Goal: Book appointment/travel/reservation

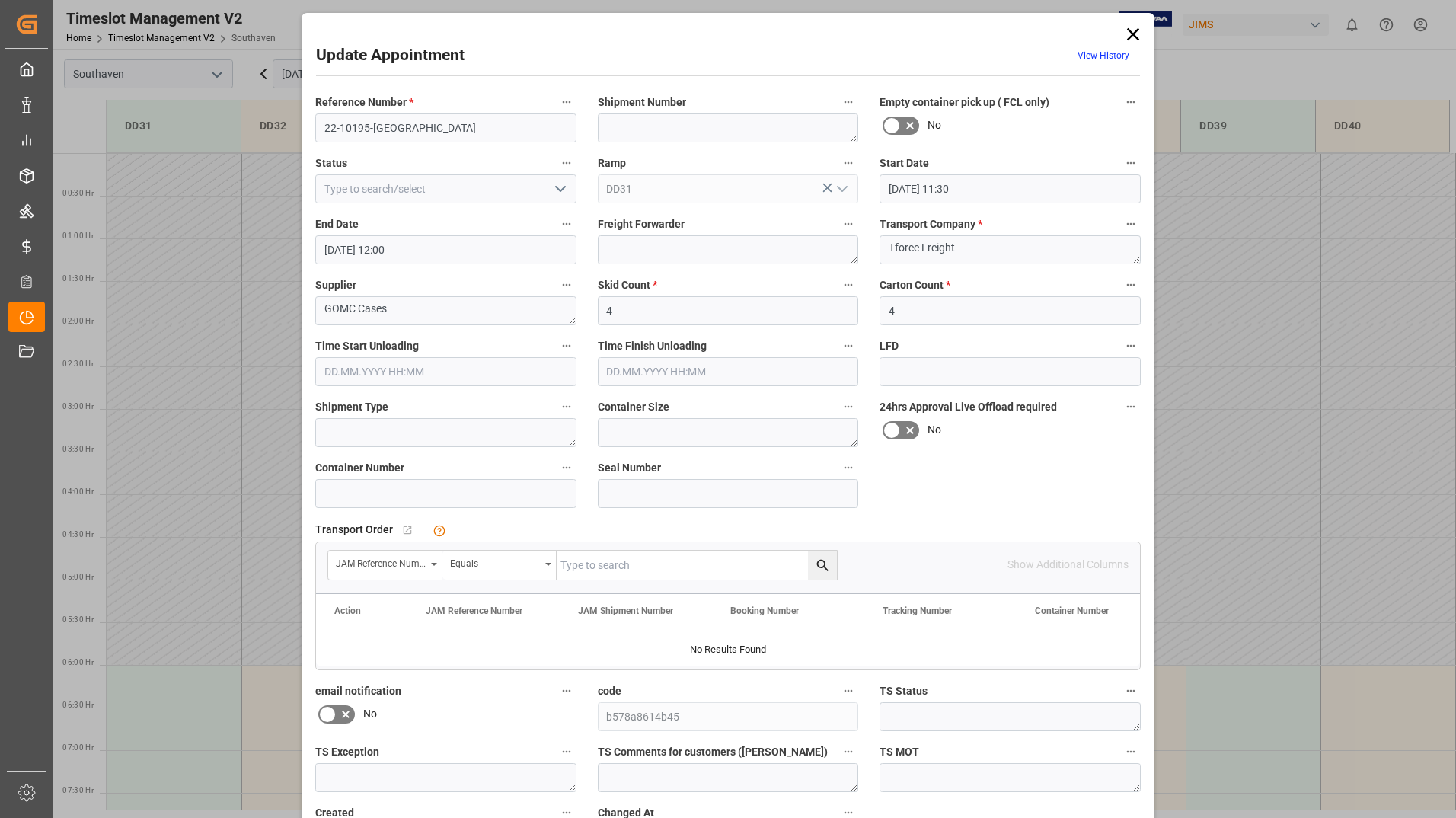
scroll to position [785, 0]
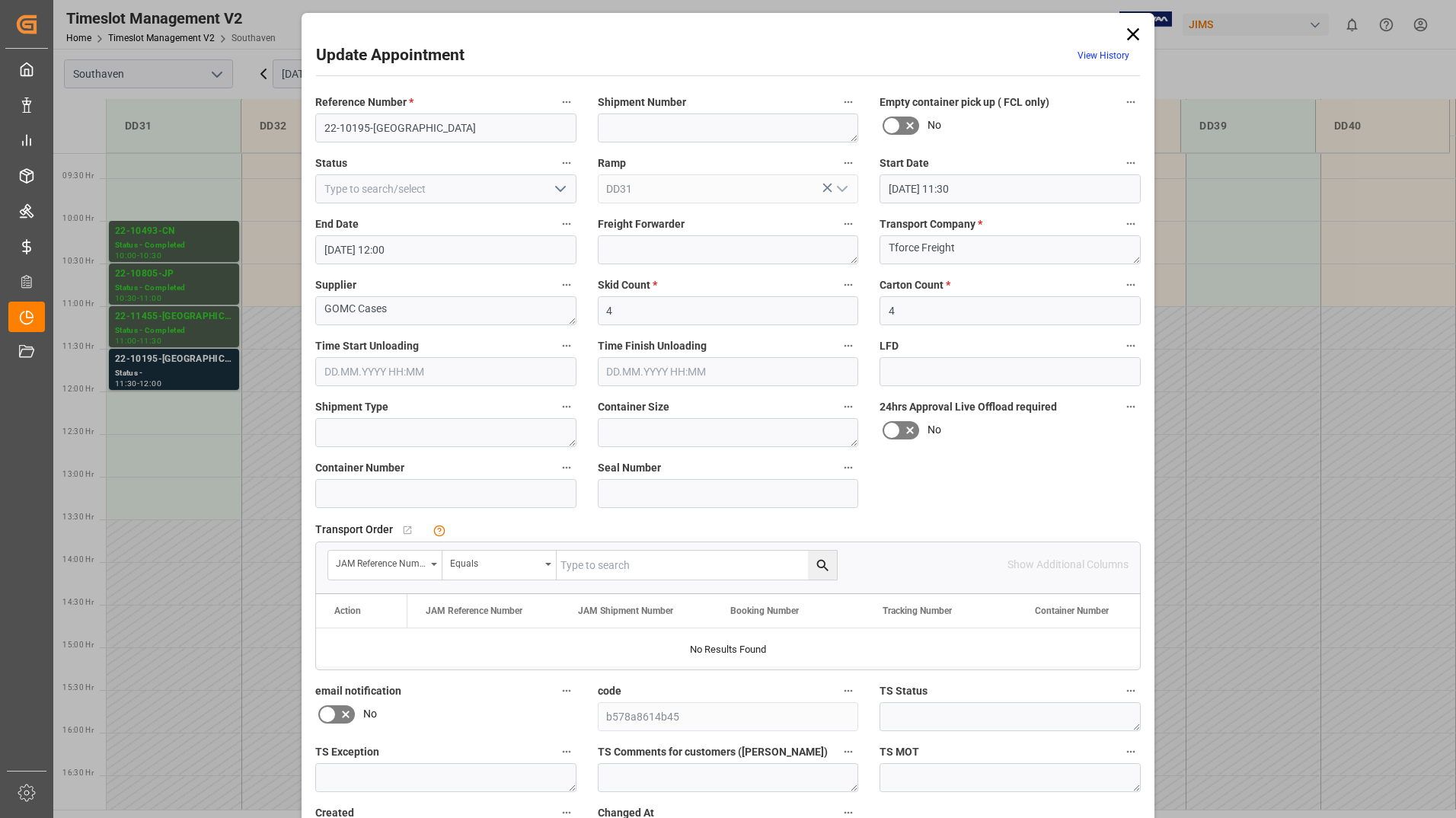
click at [1133, 36] on icon at bounding box center [1133, 34] width 12 height 12
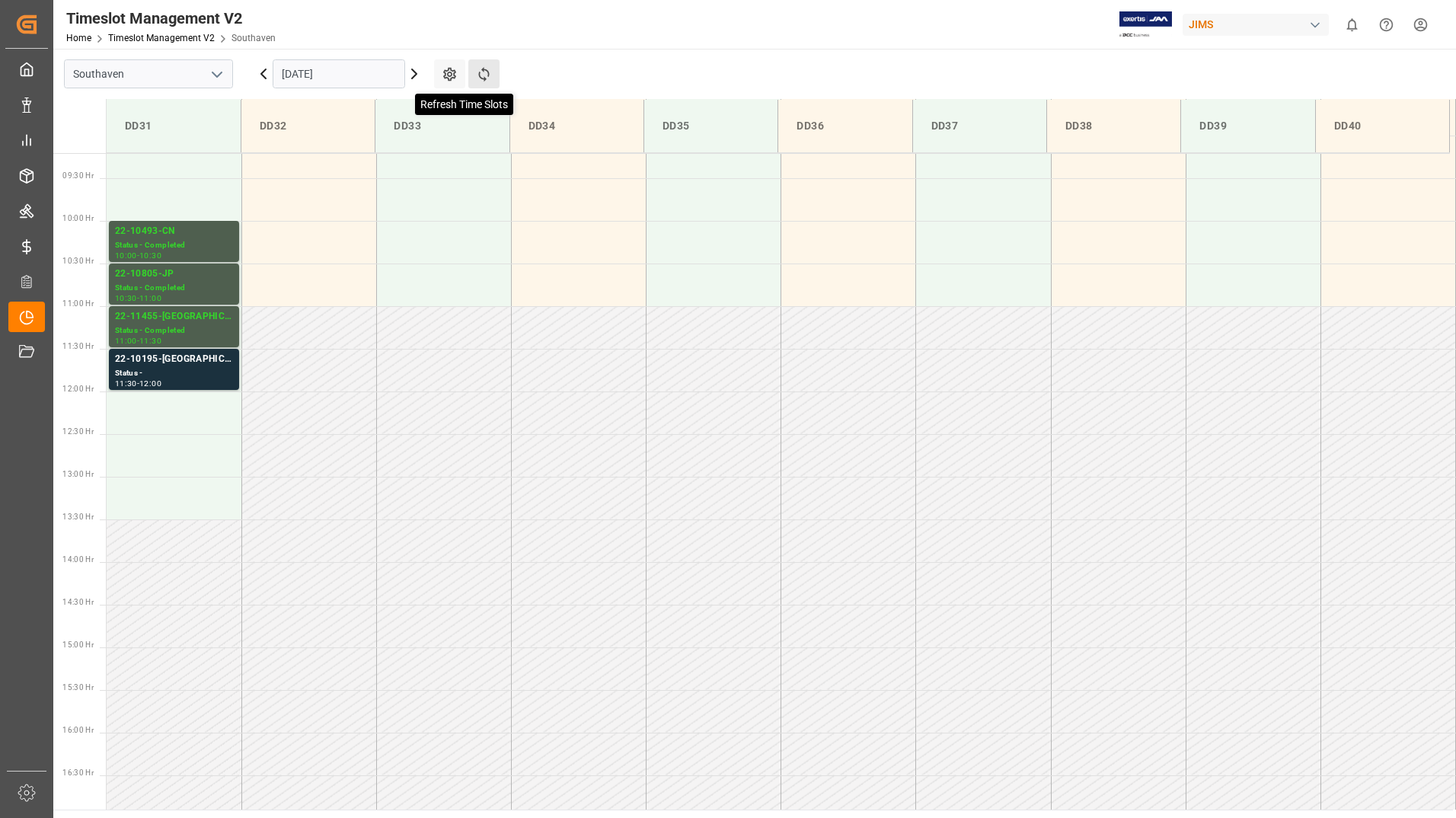
click at [486, 73] on icon at bounding box center [484, 74] width 16 height 16
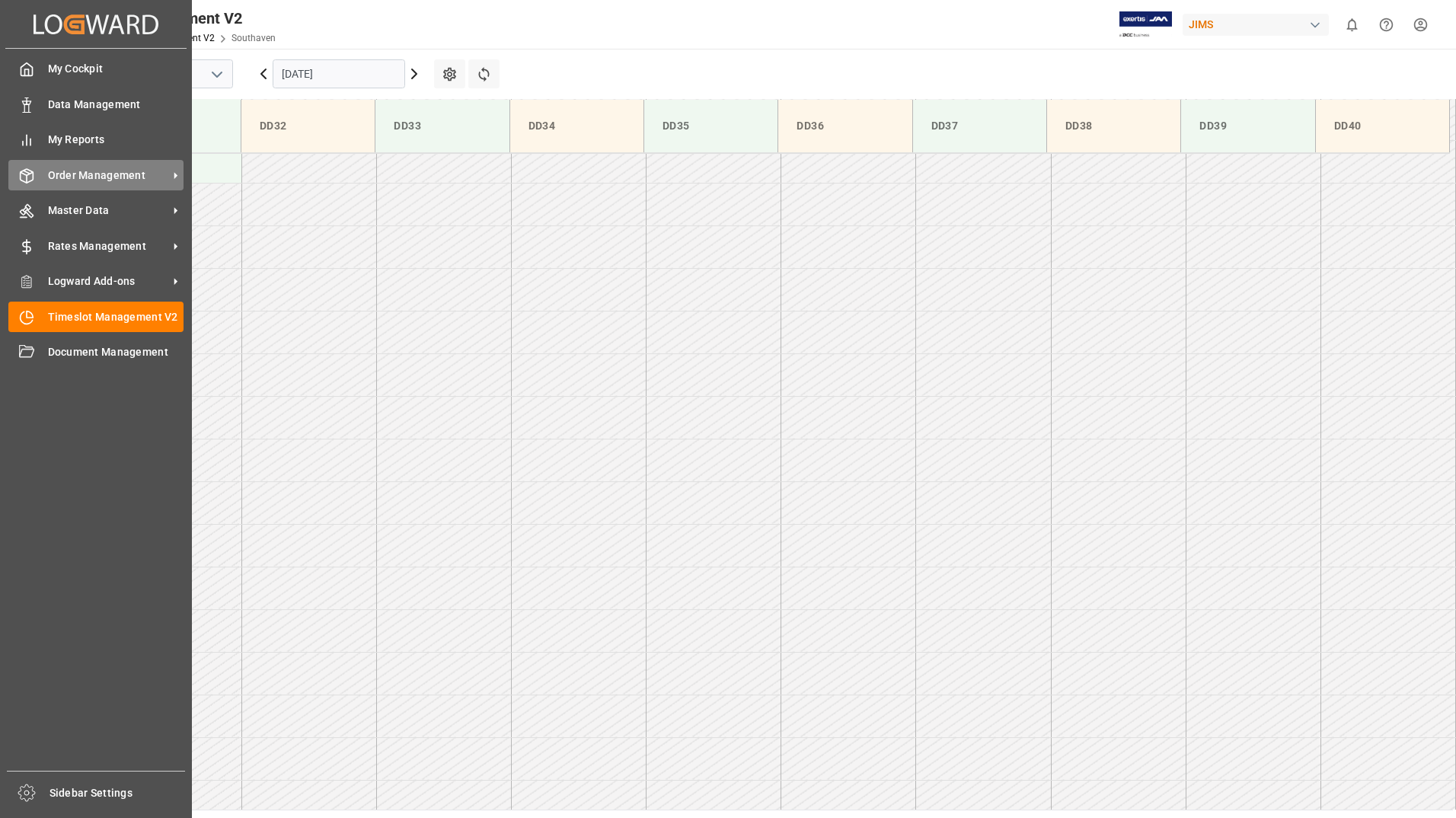
scroll to position [1184, 0]
click at [60, 177] on span "Order Management" at bounding box center [108, 175] width 120 height 16
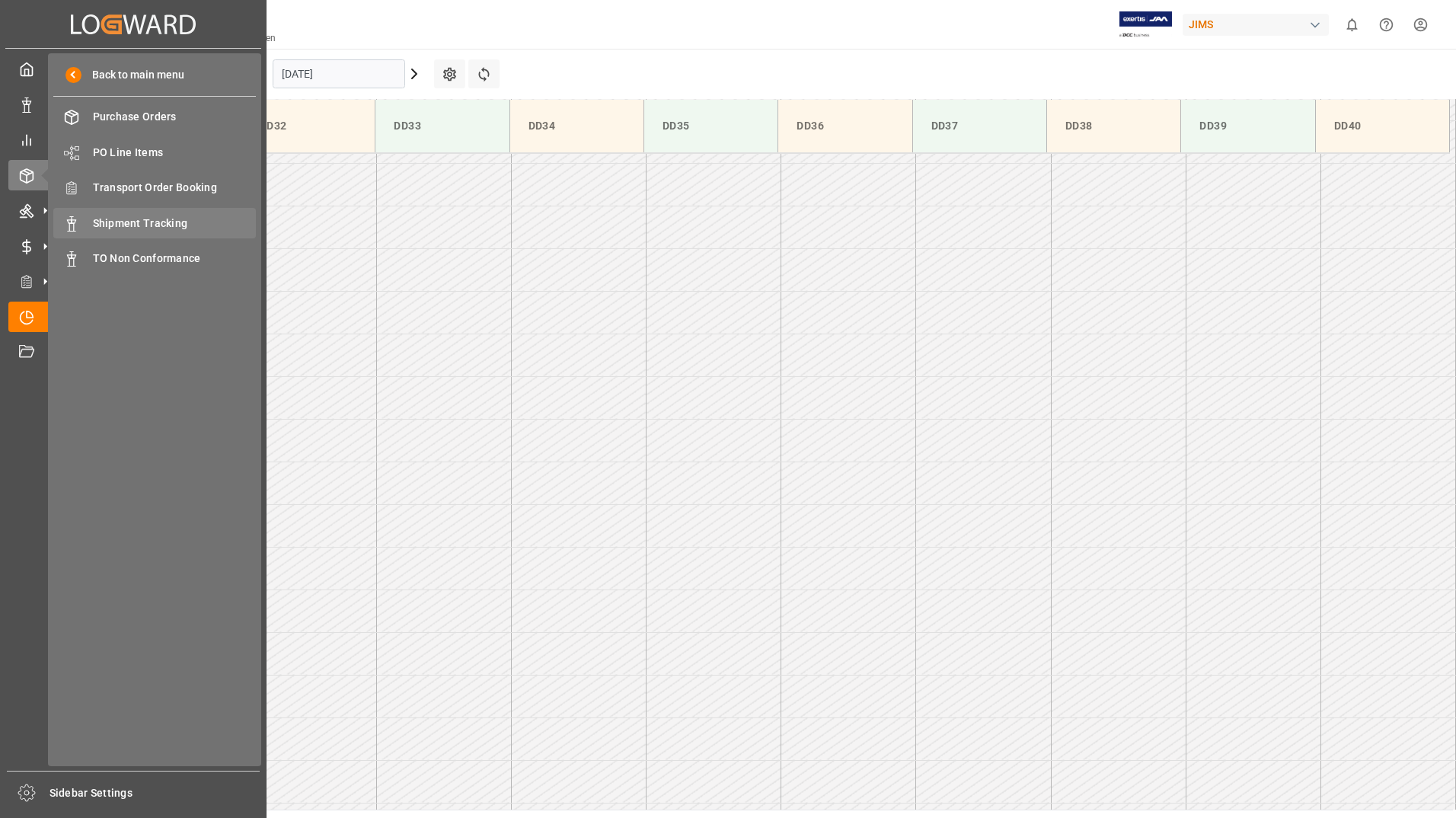
click at [143, 227] on span "Shipment Tracking" at bounding box center [174, 223] width 163 height 16
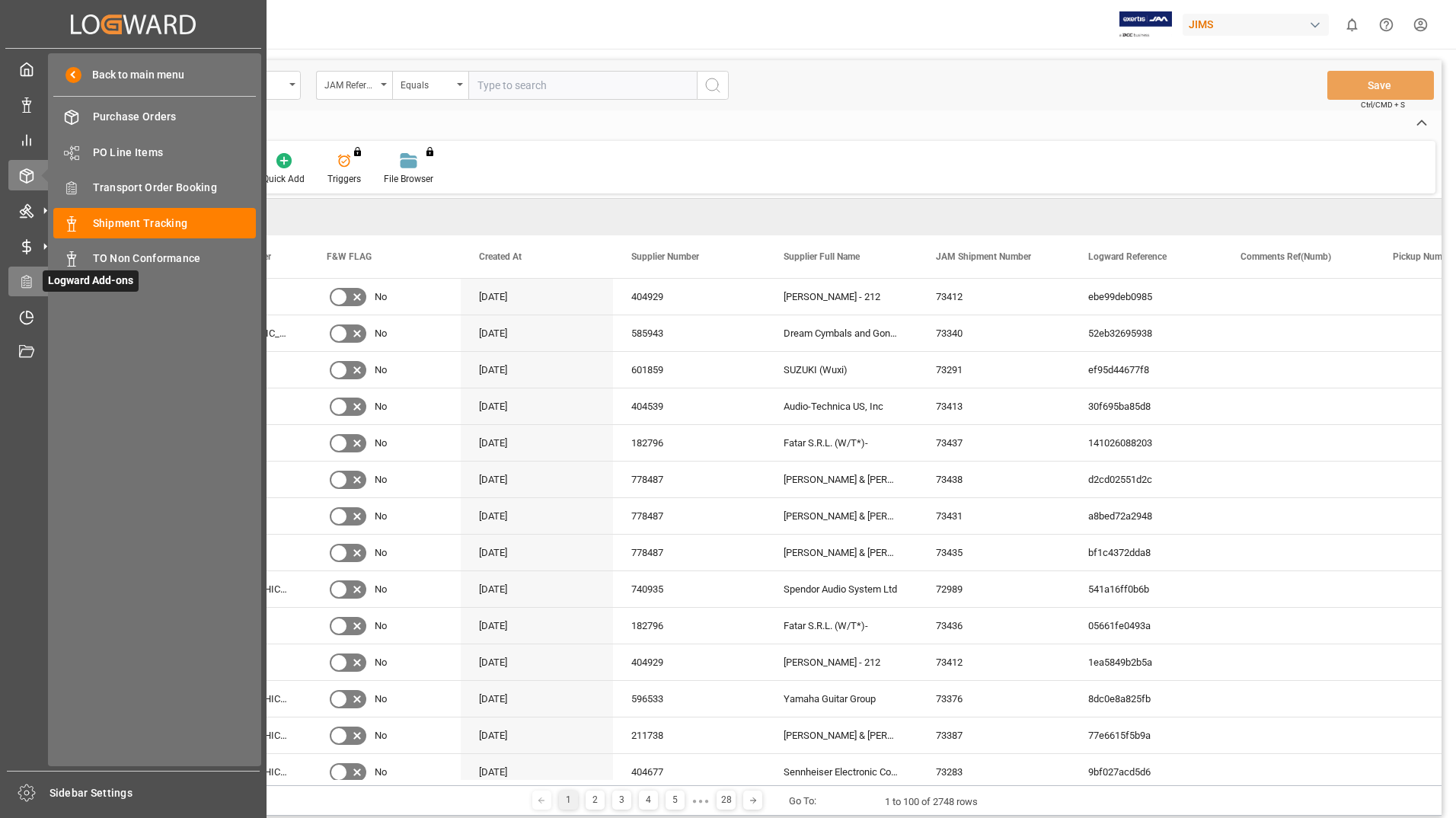
click at [31, 281] on icon at bounding box center [26, 281] width 9 height 12
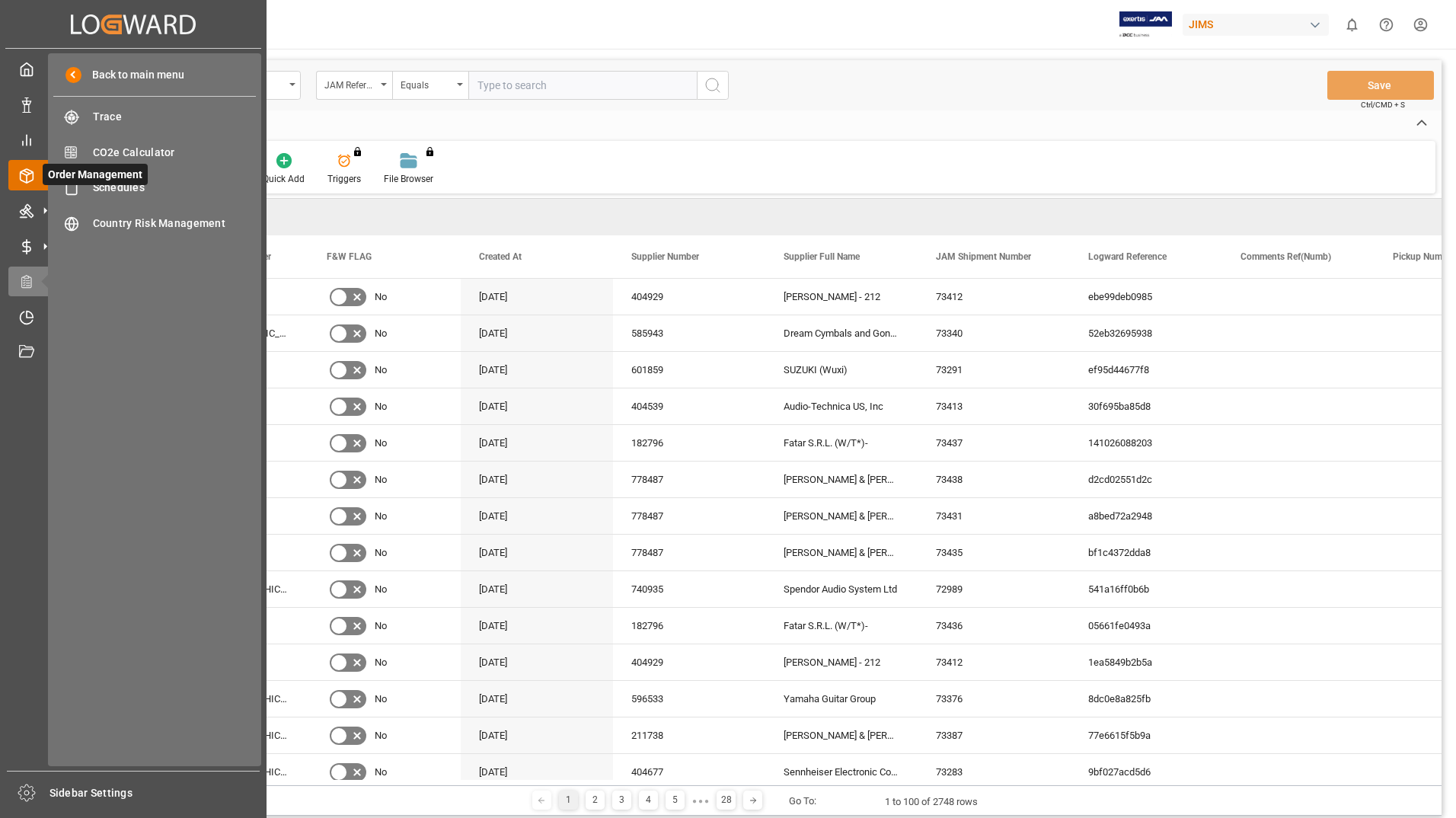
click at [25, 177] on icon at bounding box center [26, 176] width 15 height 15
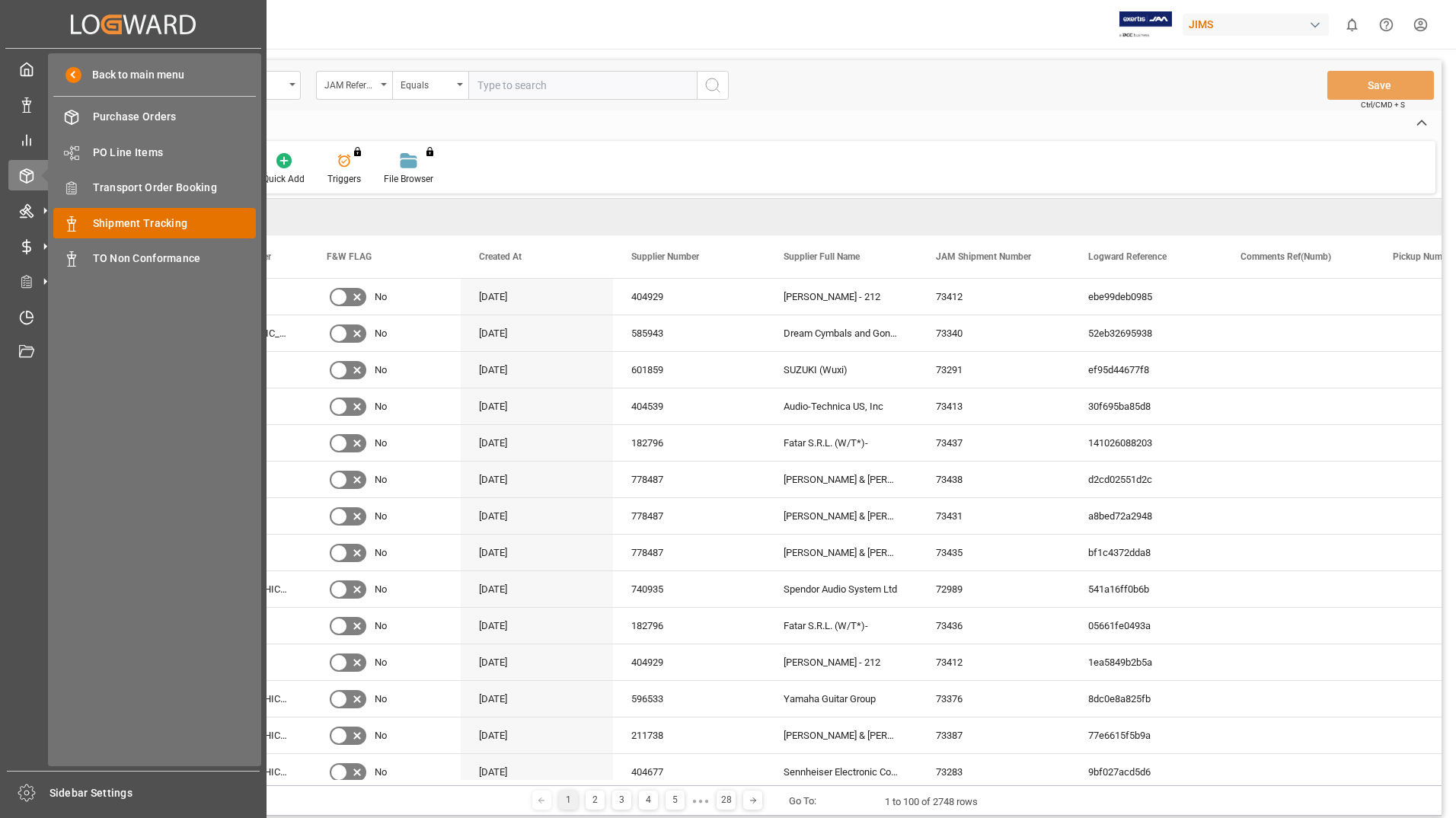
click at [129, 221] on span "Shipment Tracking" at bounding box center [174, 223] width 163 height 16
click at [128, 190] on span "Transport Order Booking" at bounding box center [174, 187] width 163 height 16
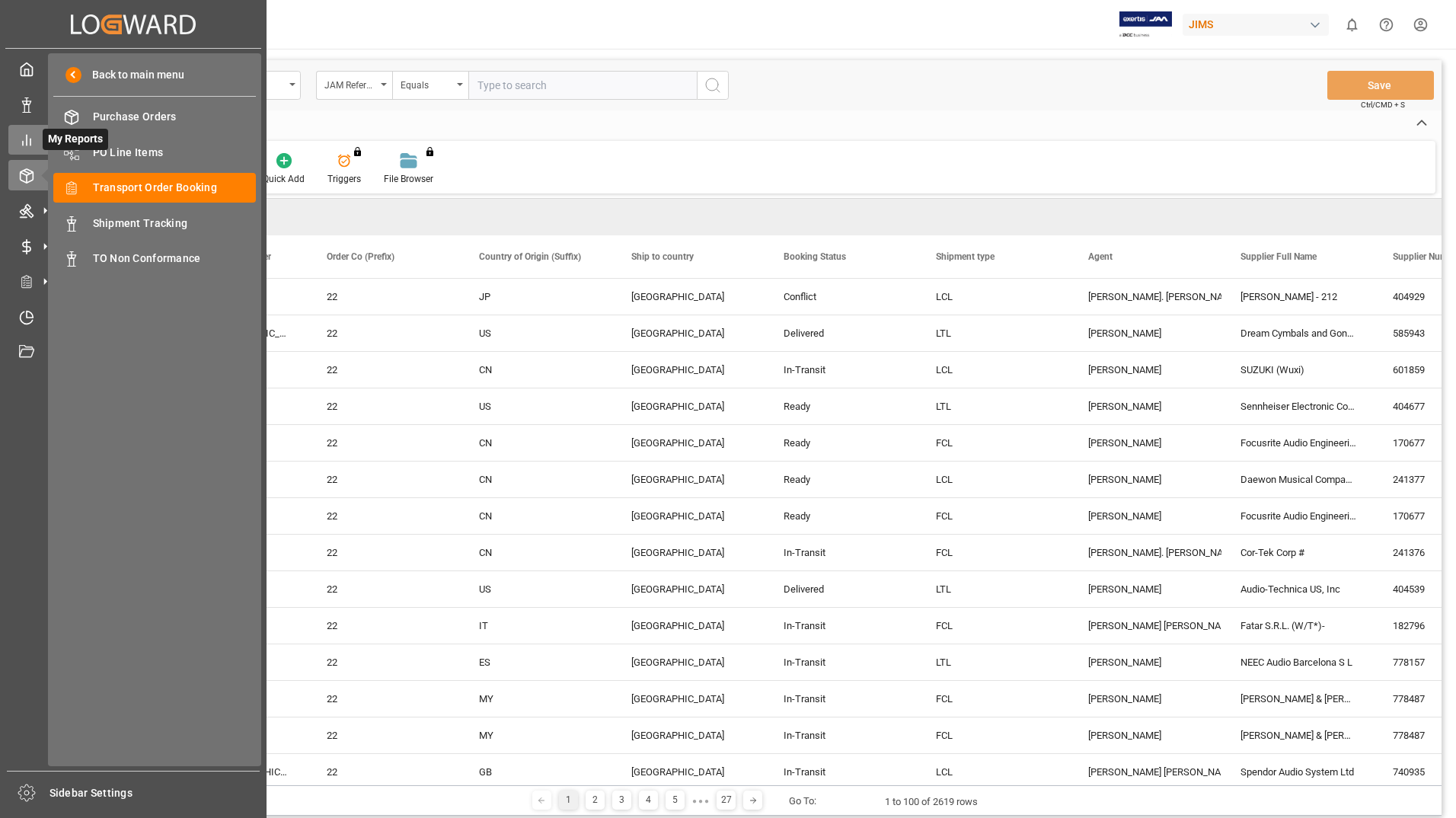
click at [29, 142] on icon at bounding box center [26, 140] width 15 height 15
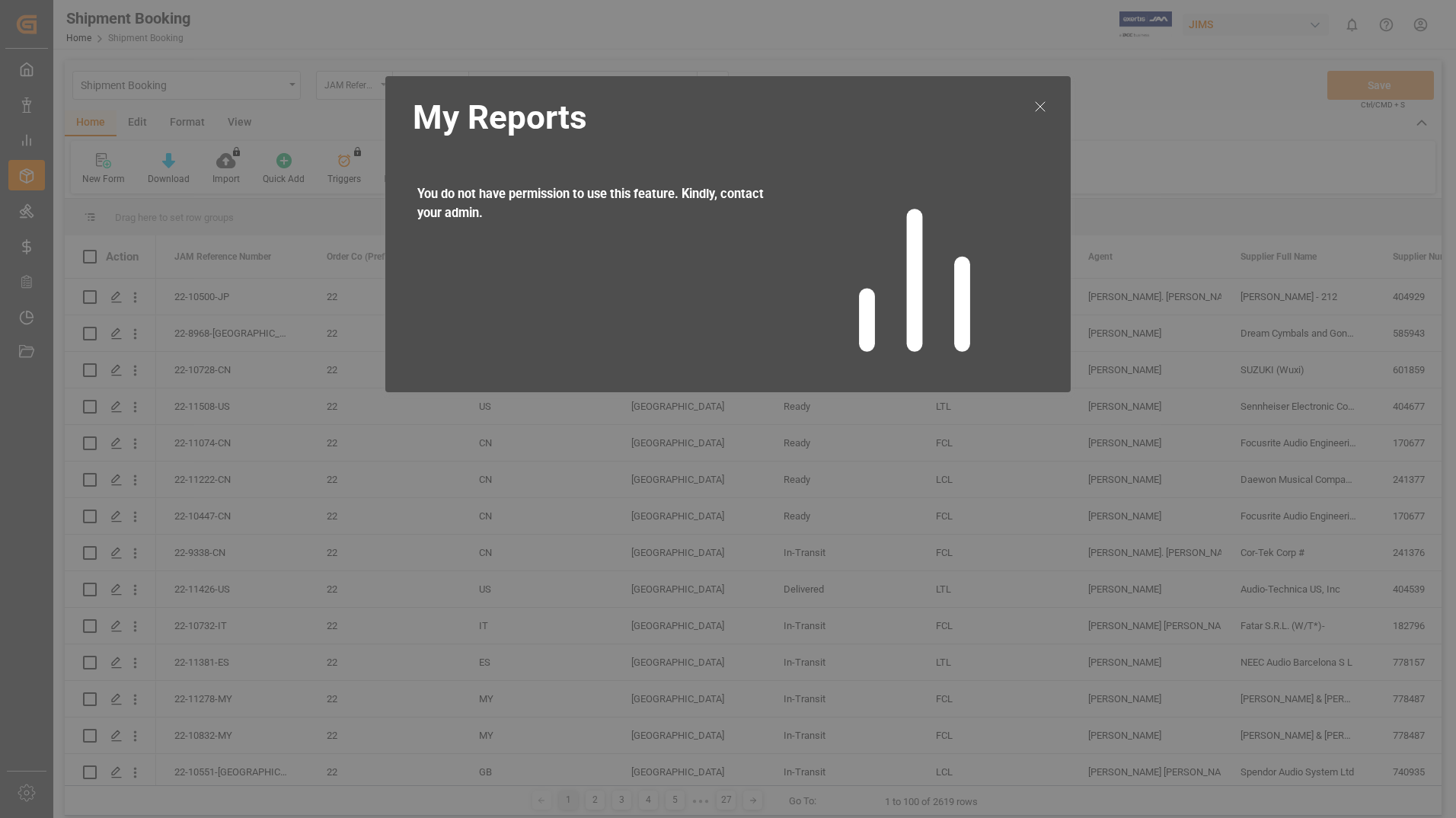
click at [1039, 108] on line at bounding box center [1040, 107] width 9 height 9
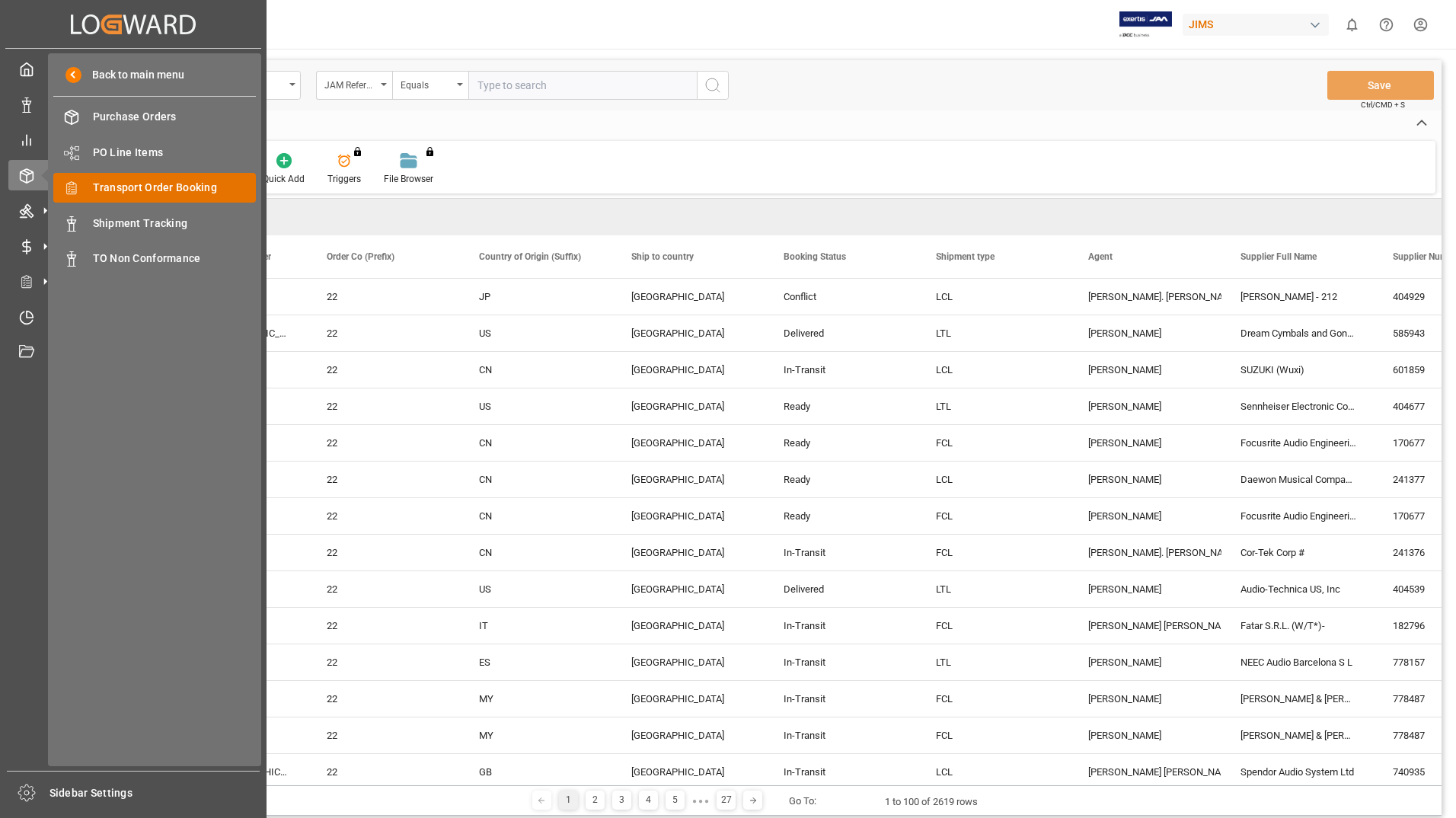
click at [111, 196] on span "Transport Order Booking" at bounding box center [174, 187] width 163 height 16
click at [122, 190] on span "Transport Order Booking" at bounding box center [174, 187] width 163 height 16
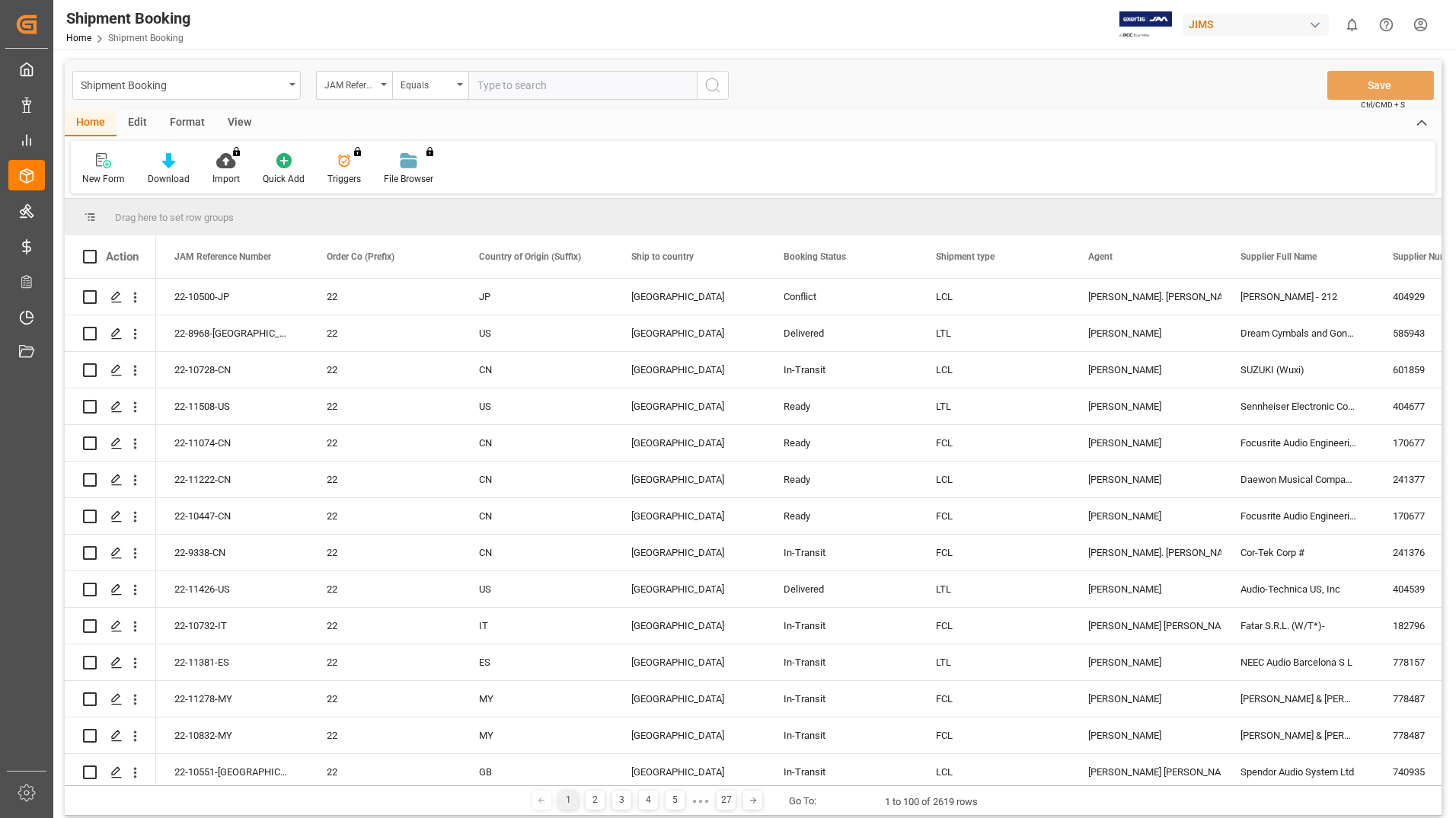
click at [551, 87] on input "text" at bounding box center [583, 85] width 229 height 29
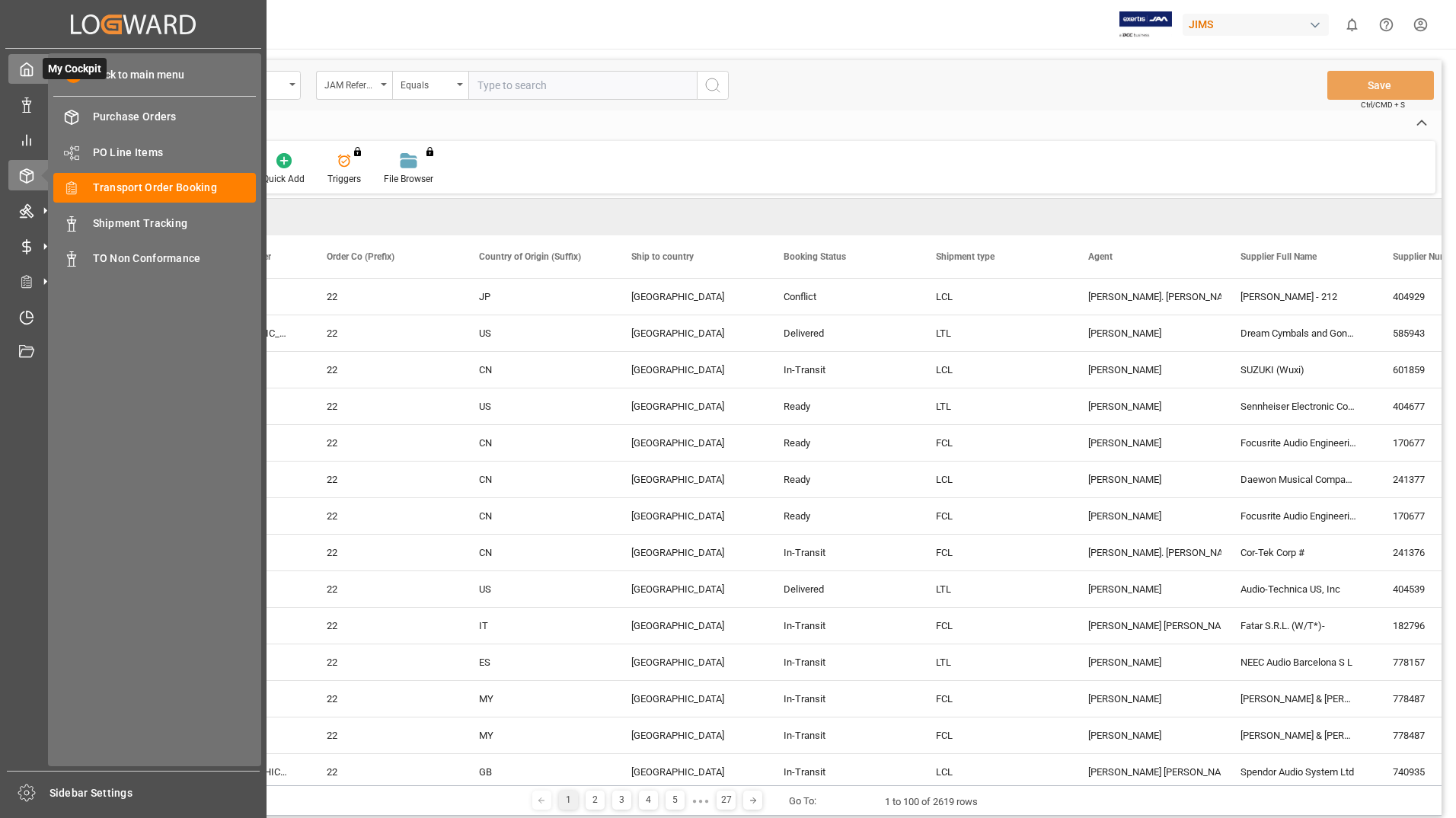
click at [29, 73] on polyline at bounding box center [27, 72] width 4 height 6
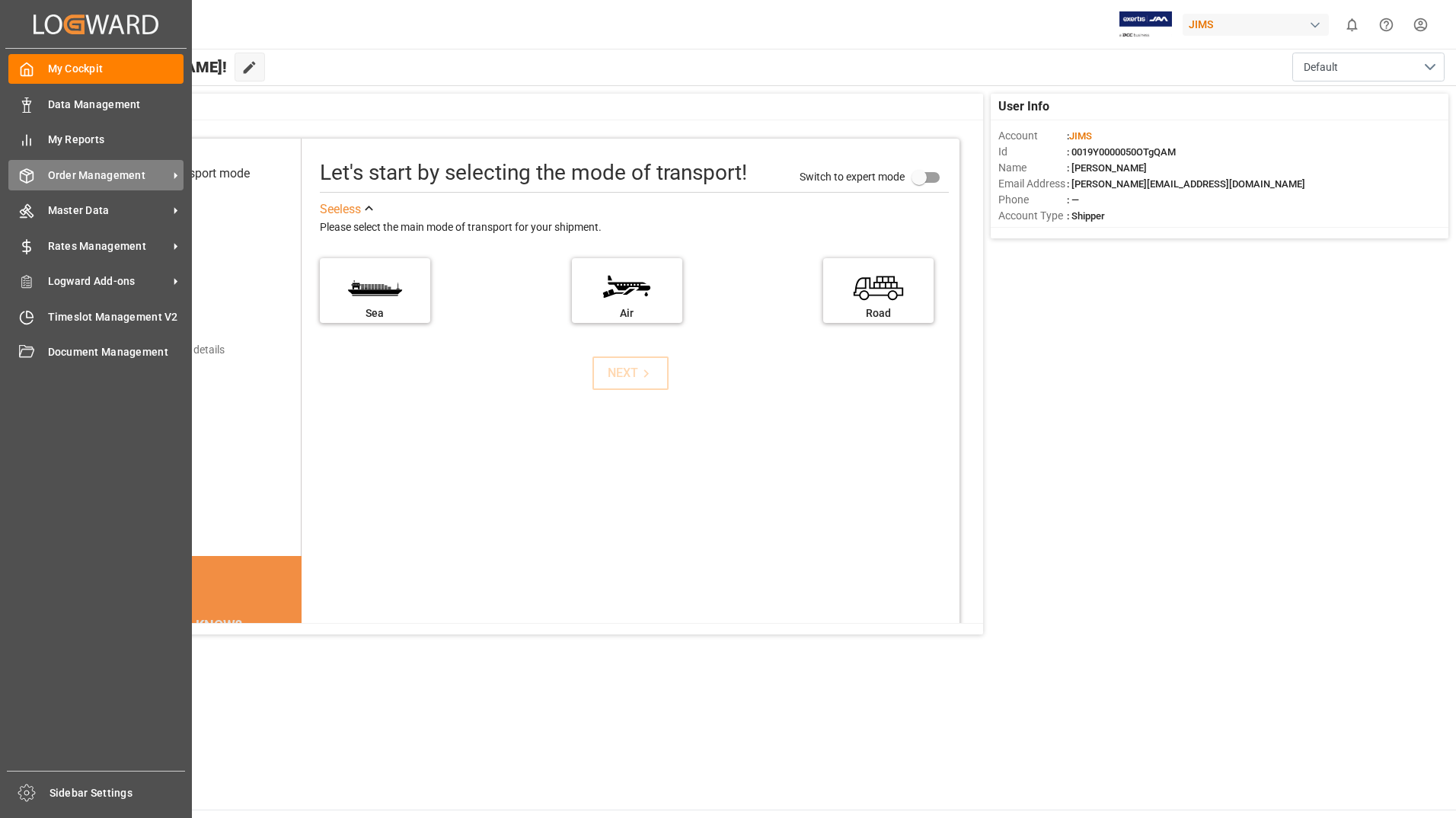
click at [131, 176] on span "Order Management" at bounding box center [108, 175] width 120 height 16
click at [60, 213] on span "Master Data" at bounding box center [108, 210] width 120 height 16
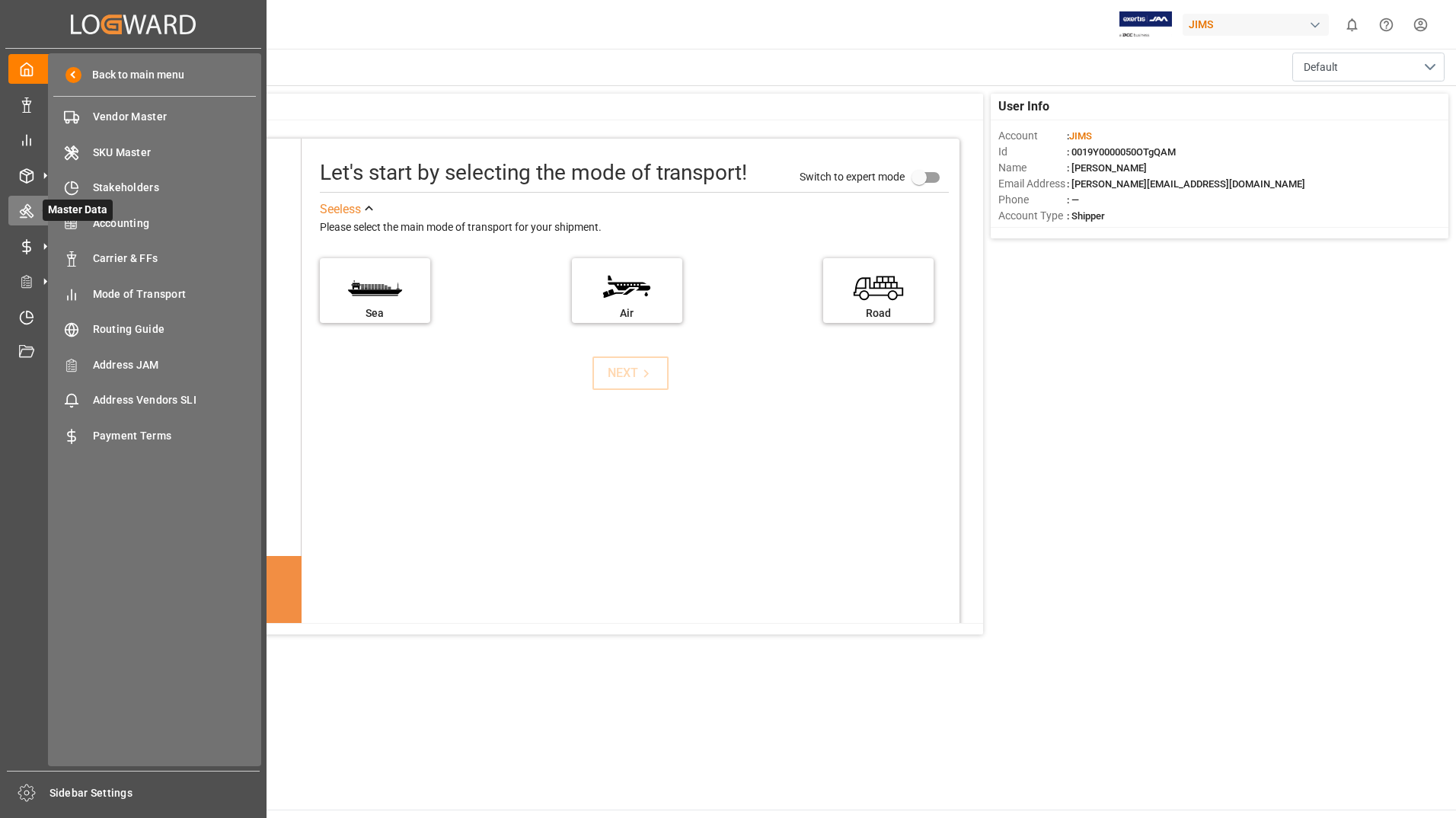
click at [45, 210] on span "Master Data" at bounding box center [77, 210] width 70 height 22
click at [29, 212] on icon at bounding box center [45, 211] width 32 height 32
click at [76, 73] on span at bounding box center [73, 75] width 16 height 16
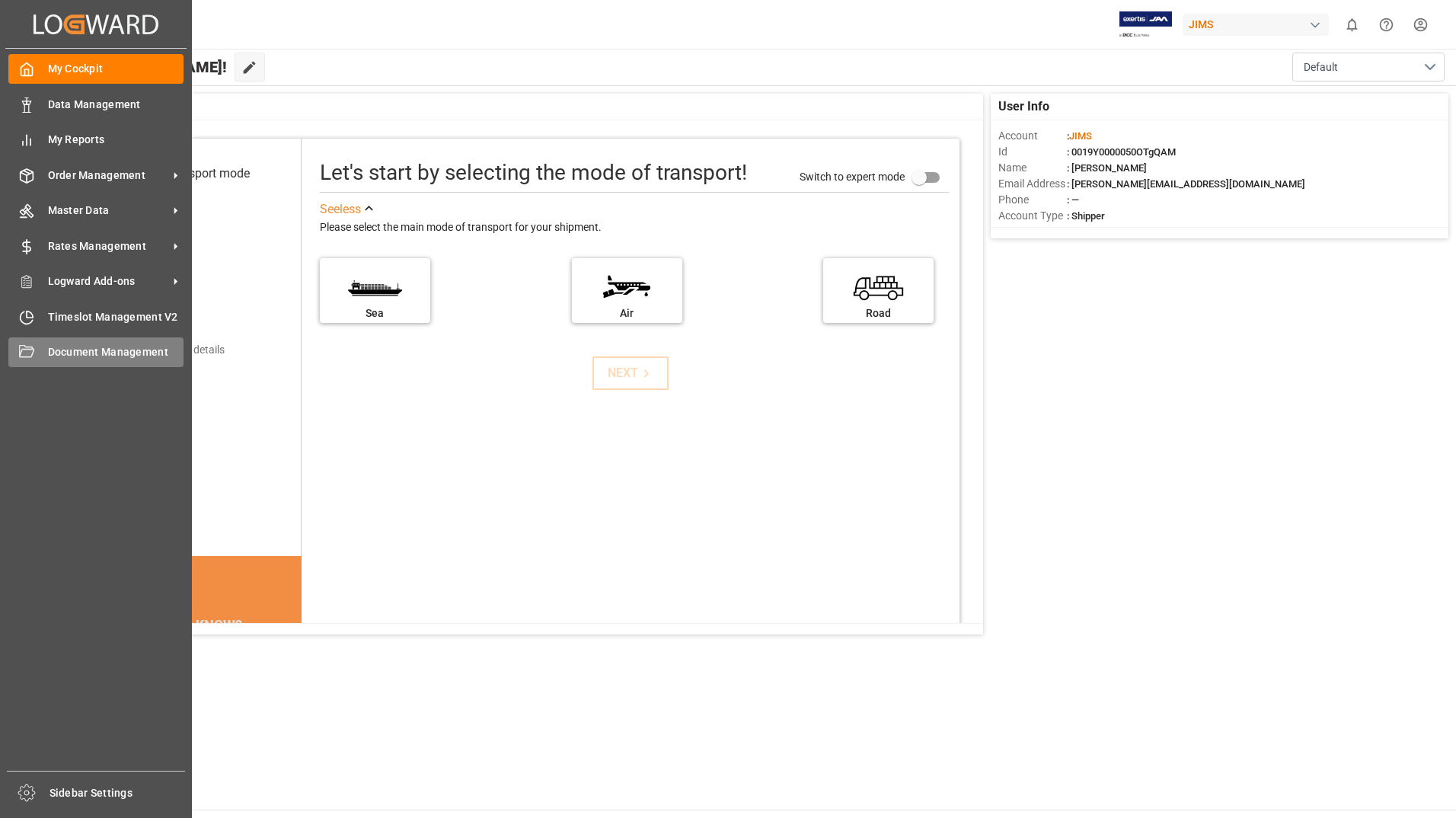
click at [91, 351] on span "Document Management" at bounding box center [116, 351] width 136 height 16
click at [65, 317] on span "Timeslot Management V2" at bounding box center [116, 316] width 136 height 16
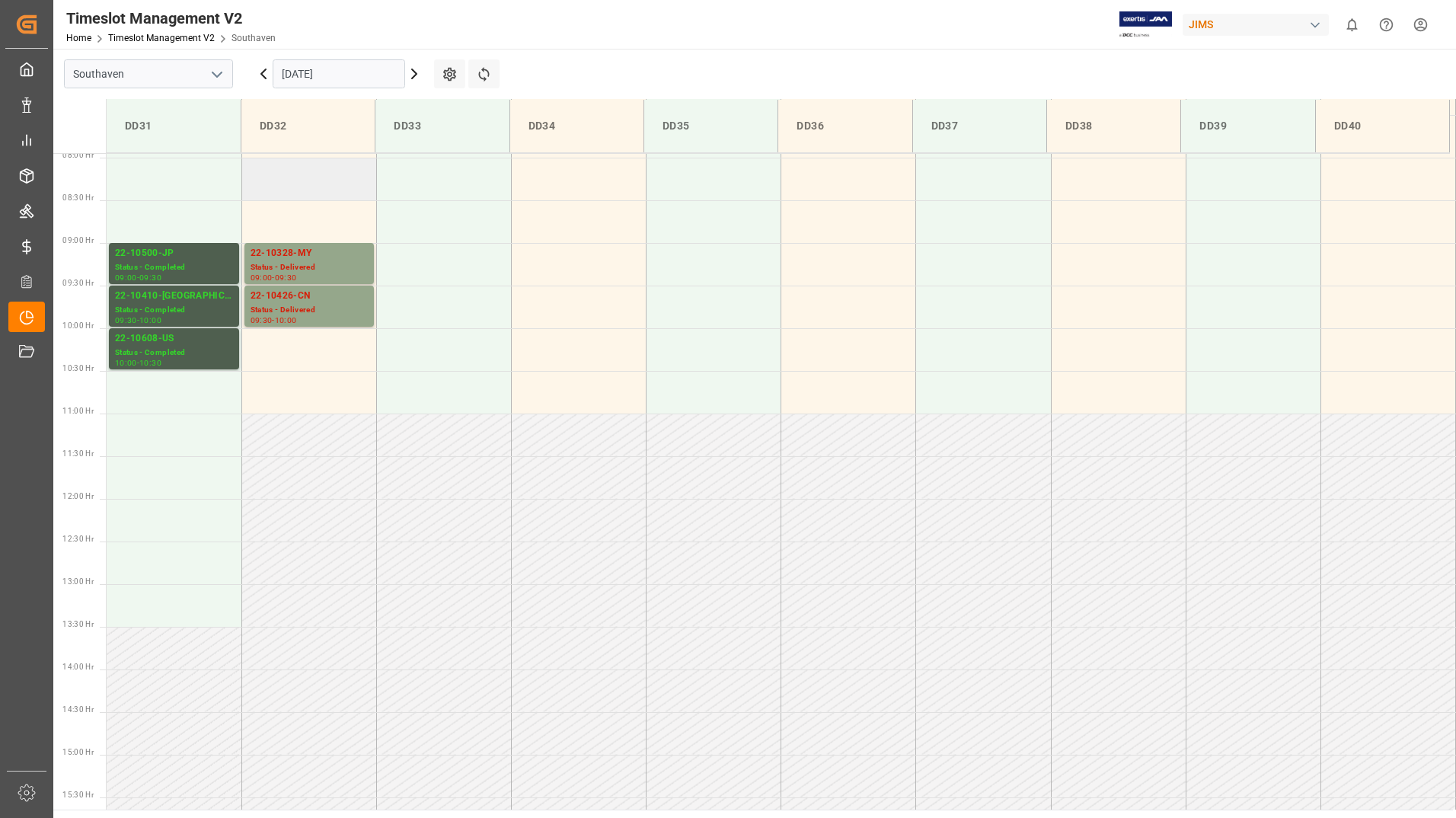
scroll to position [651, 0]
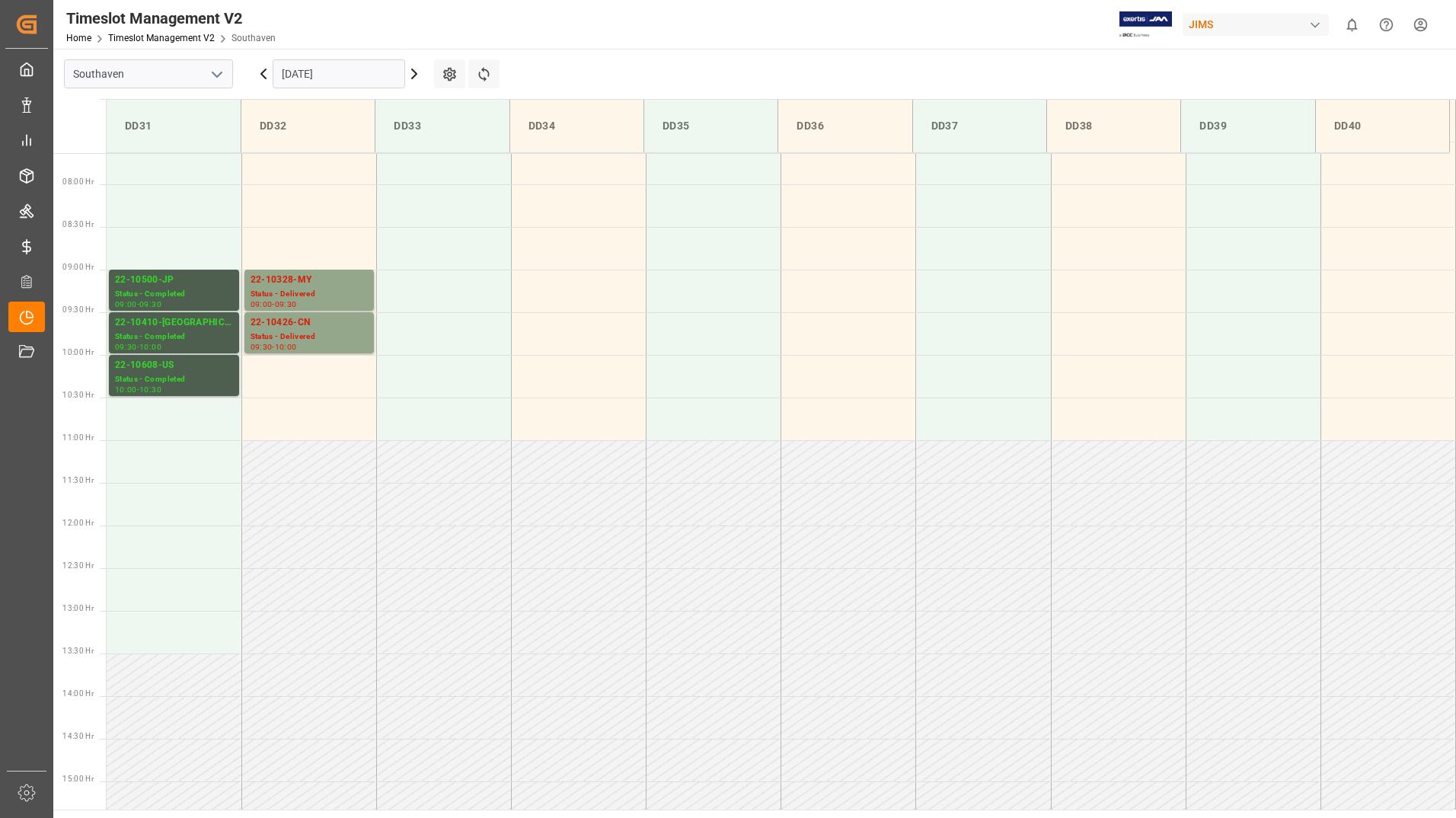
click at [381, 77] on input "[DATE]" at bounding box center [339, 74] width 132 height 29
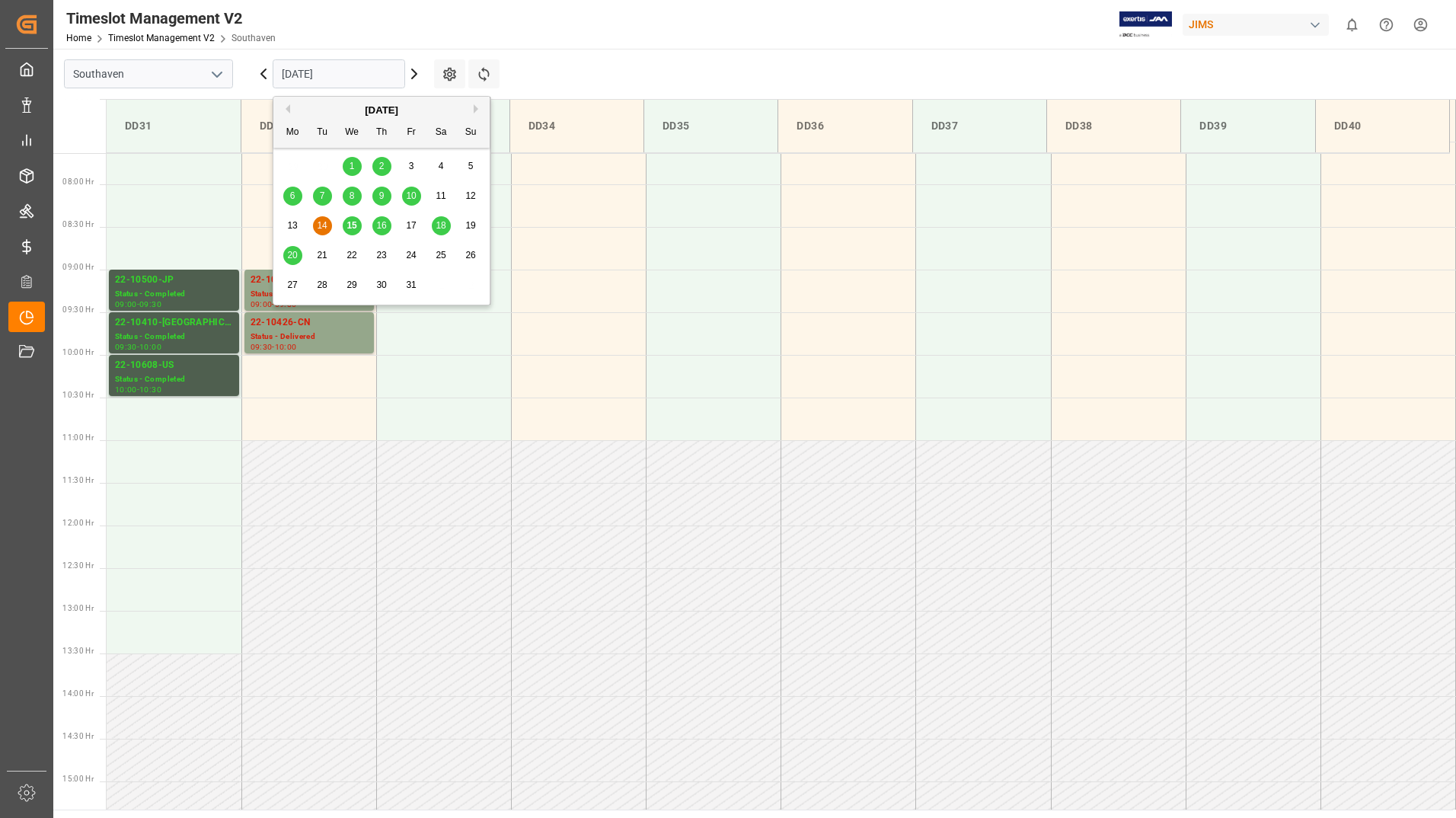
click at [384, 226] on span "16" at bounding box center [381, 225] width 9 height 10
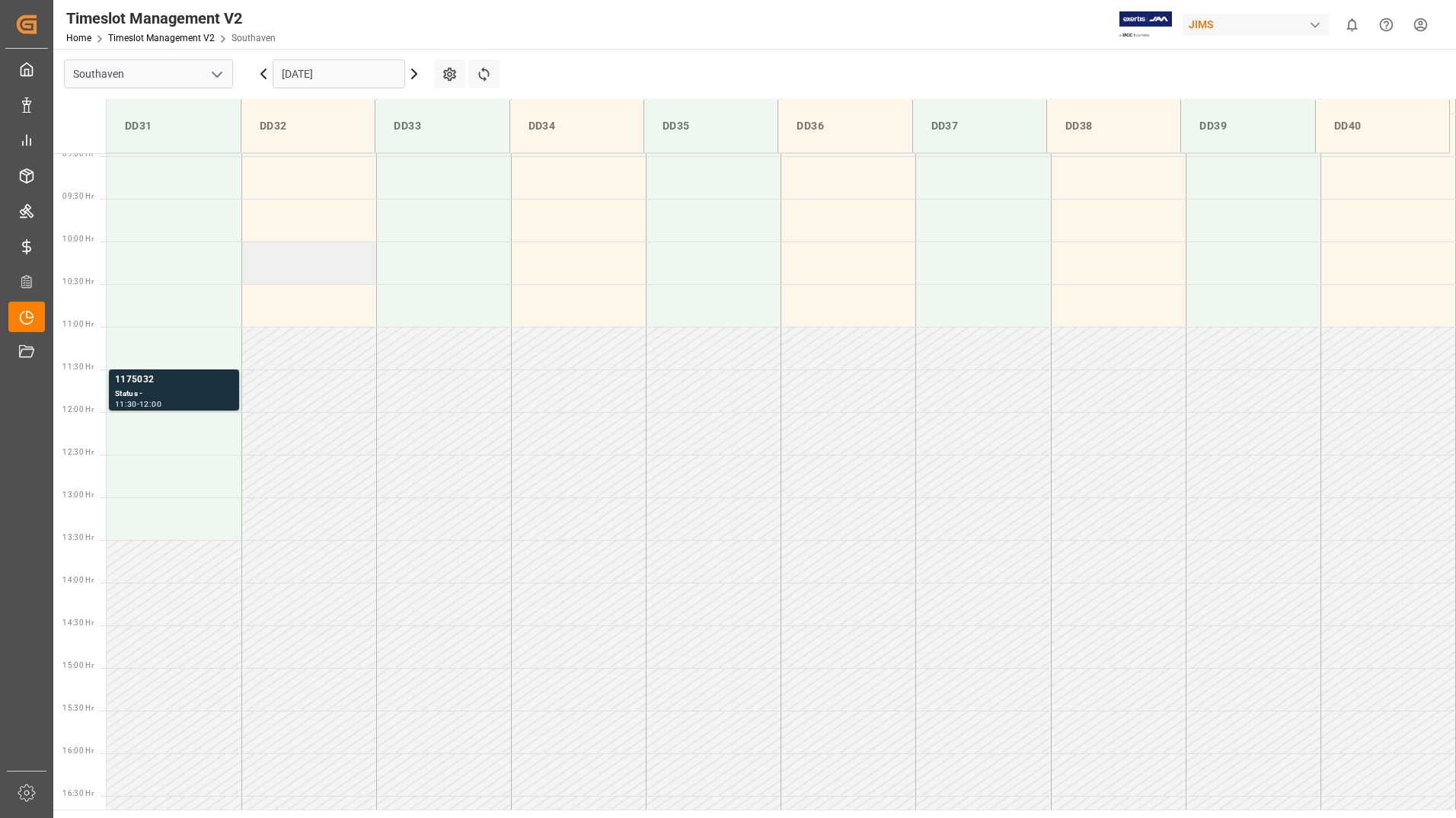
scroll to position [727, 0]
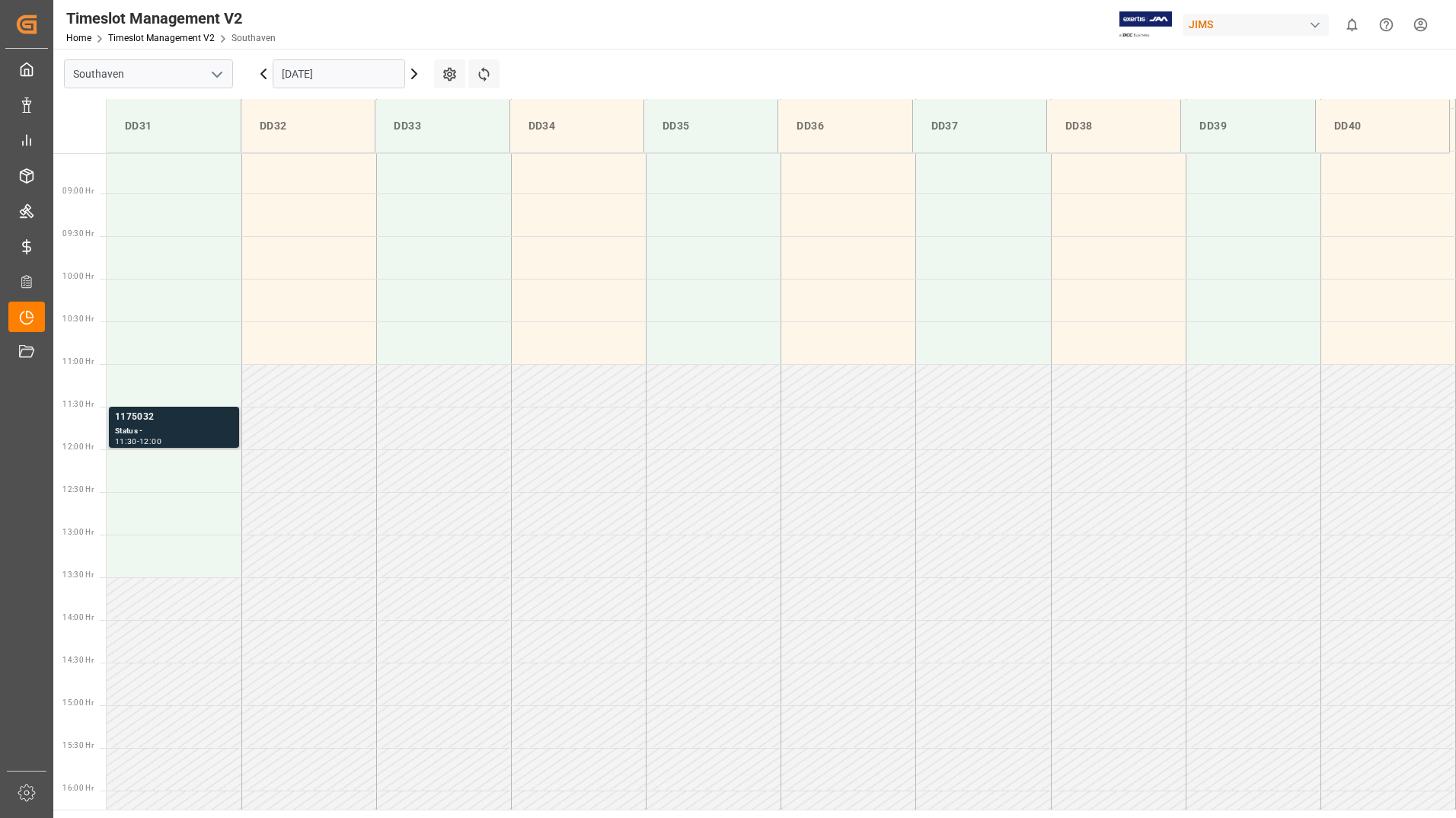
click at [219, 430] on div "Status -" at bounding box center [174, 432] width 118 height 13
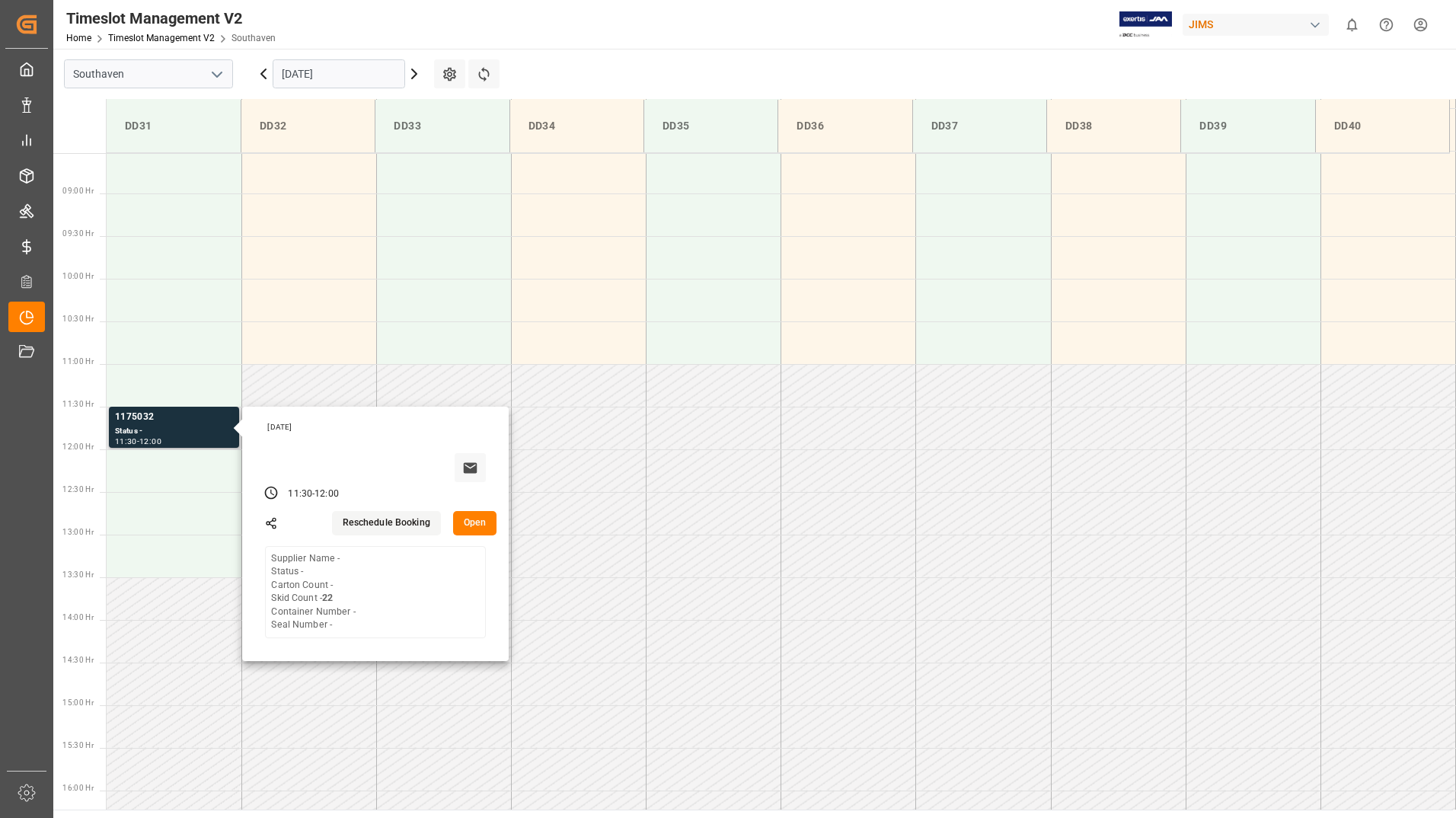
click at [472, 526] on button "Open" at bounding box center [475, 523] width 44 height 25
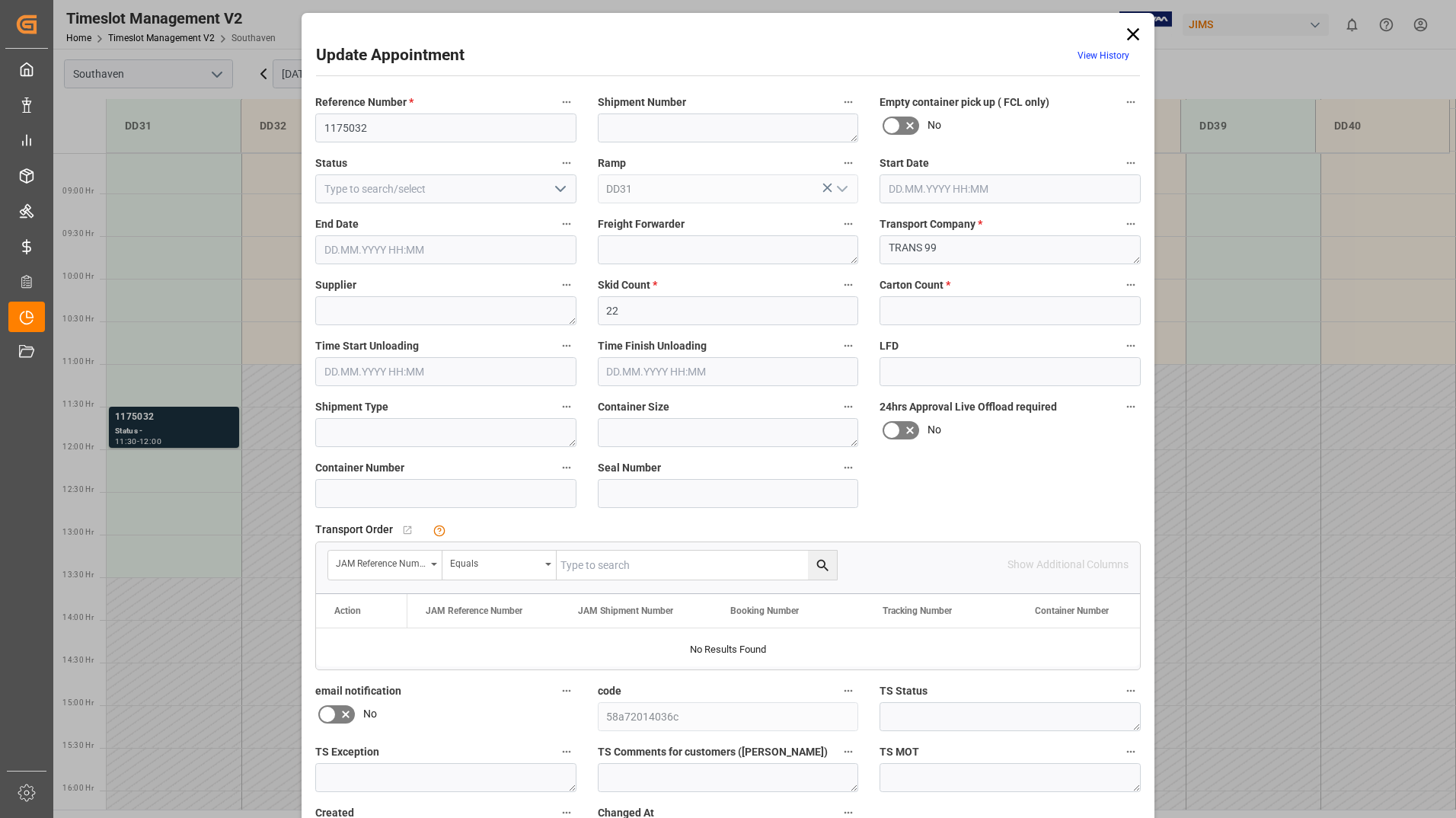
type input "22"
type input "[DATE] 11:30"
type input "[DATE] 12:00"
type input "[DATE] 13:30"
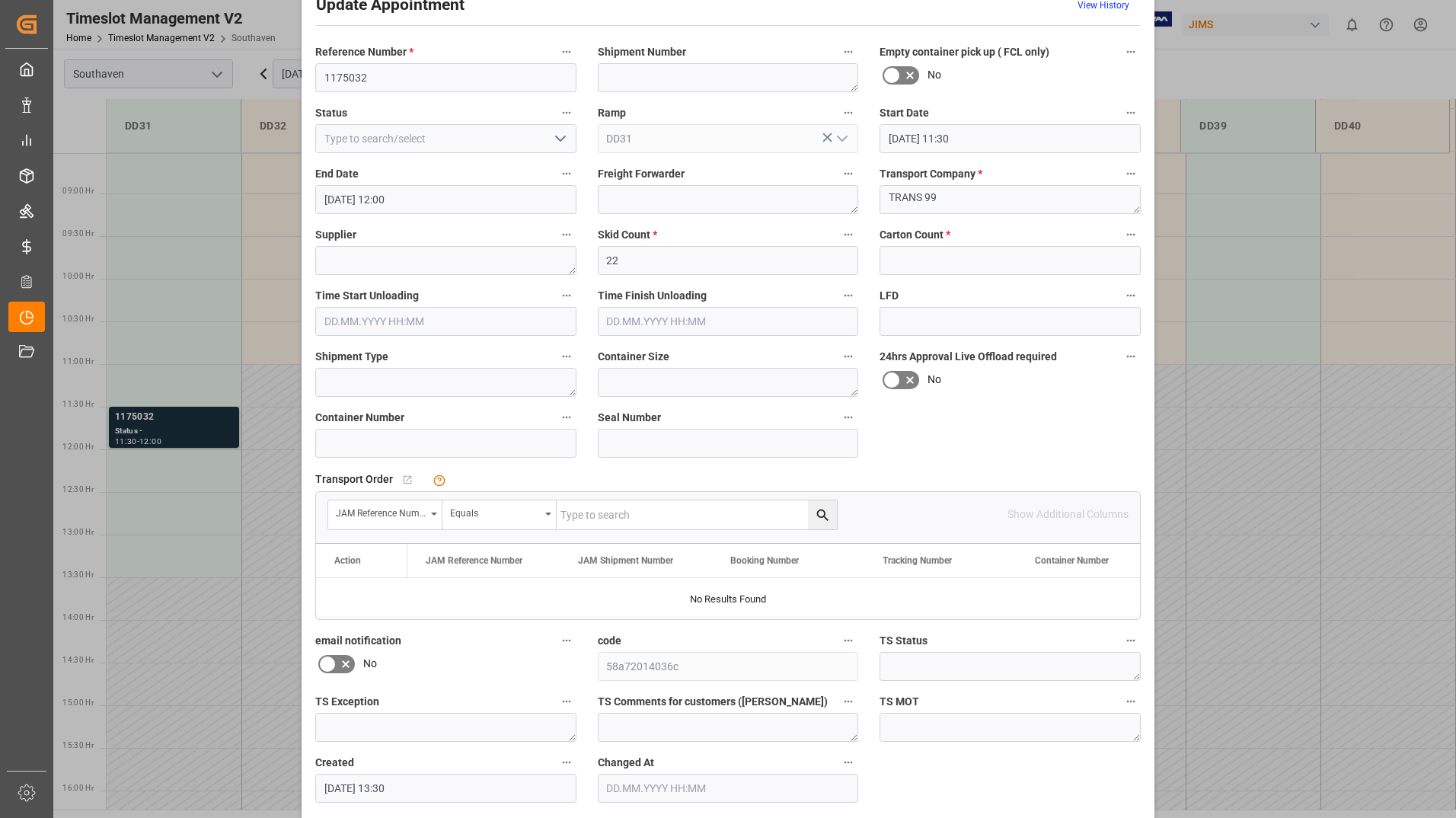
scroll to position [0, 0]
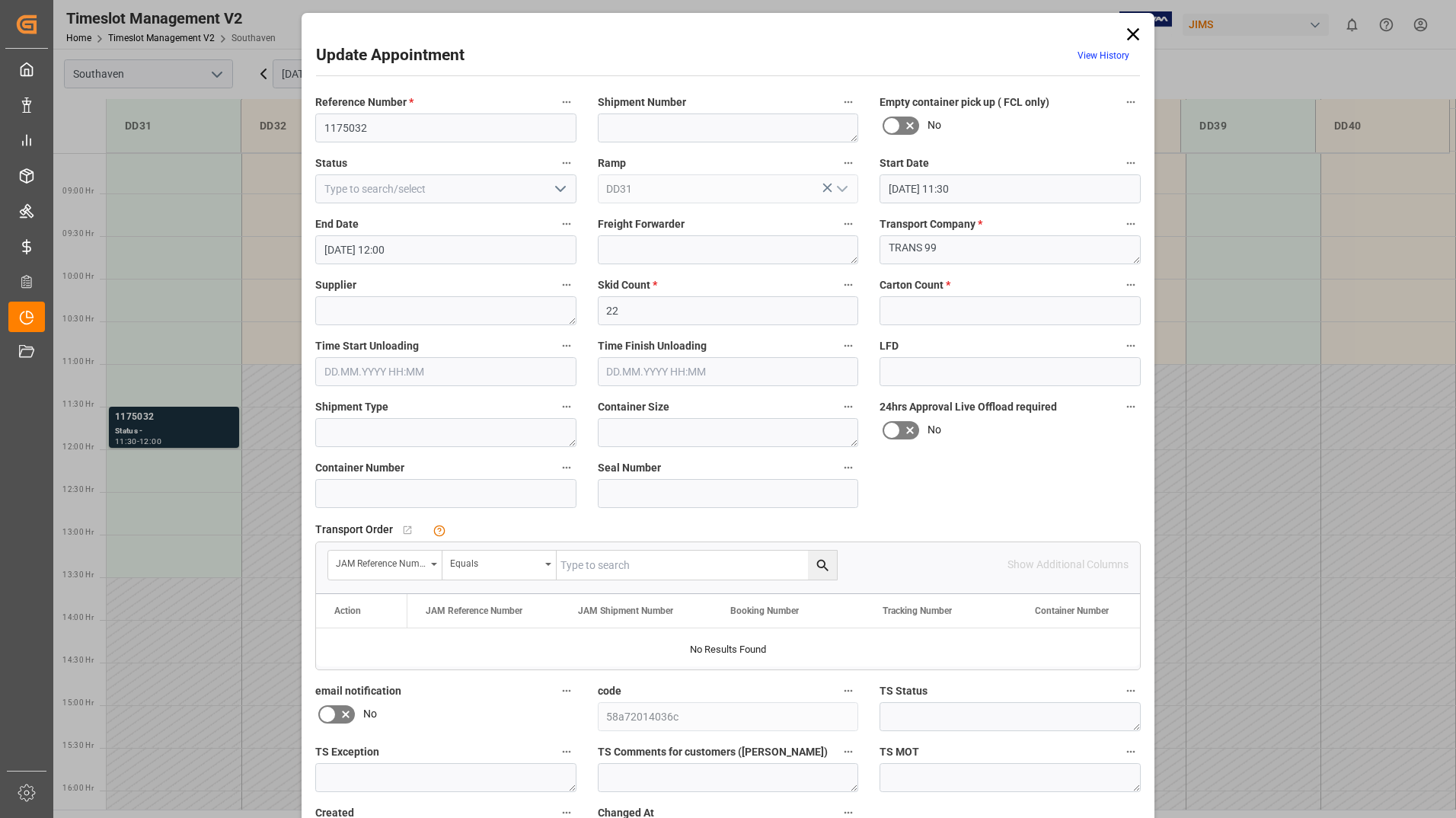
click at [1135, 36] on icon at bounding box center [1133, 34] width 22 height 22
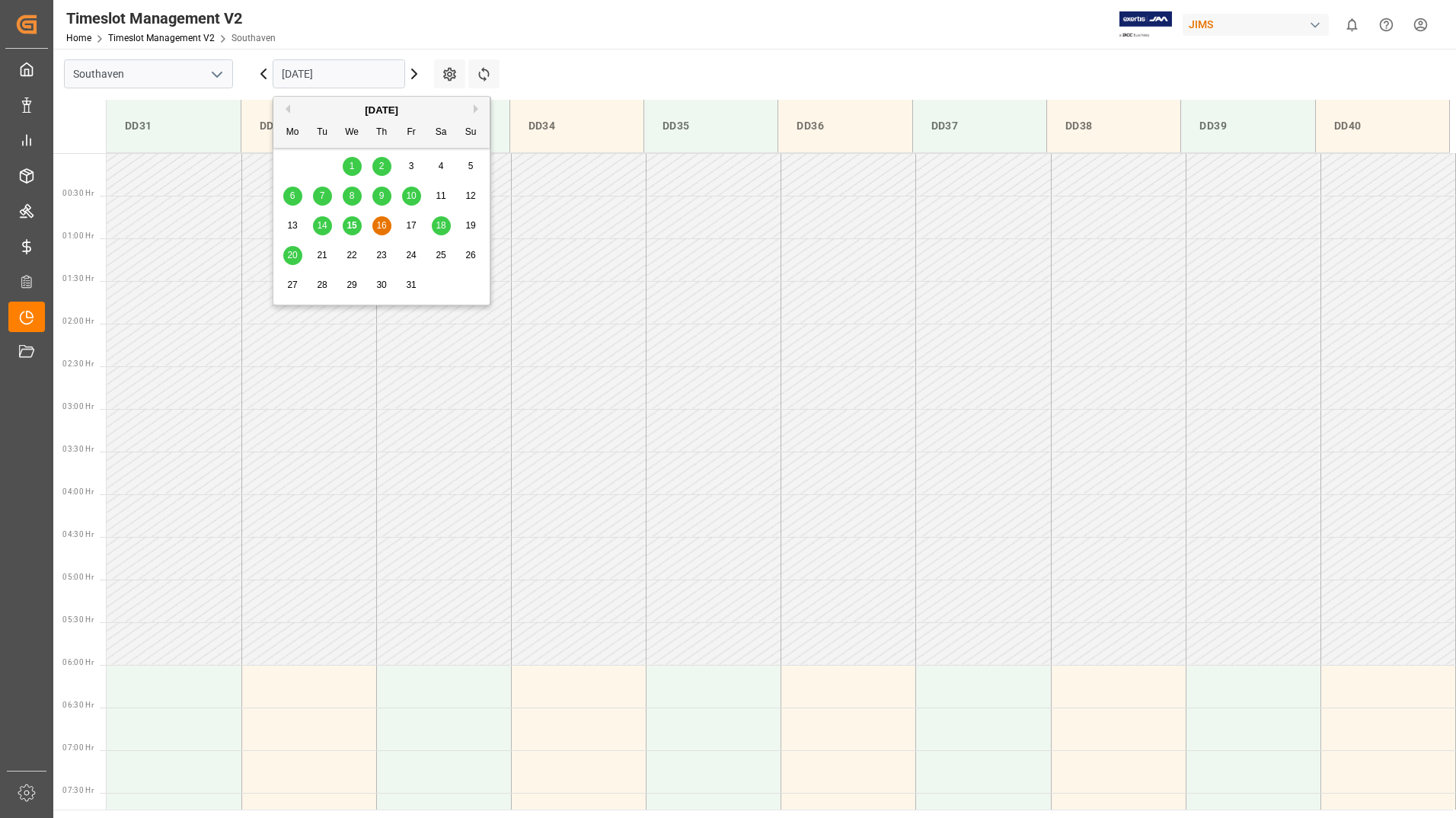
click at [349, 74] on input "[DATE]" at bounding box center [339, 74] width 132 height 29
click at [294, 257] on span "20" at bounding box center [292, 254] width 9 height 10
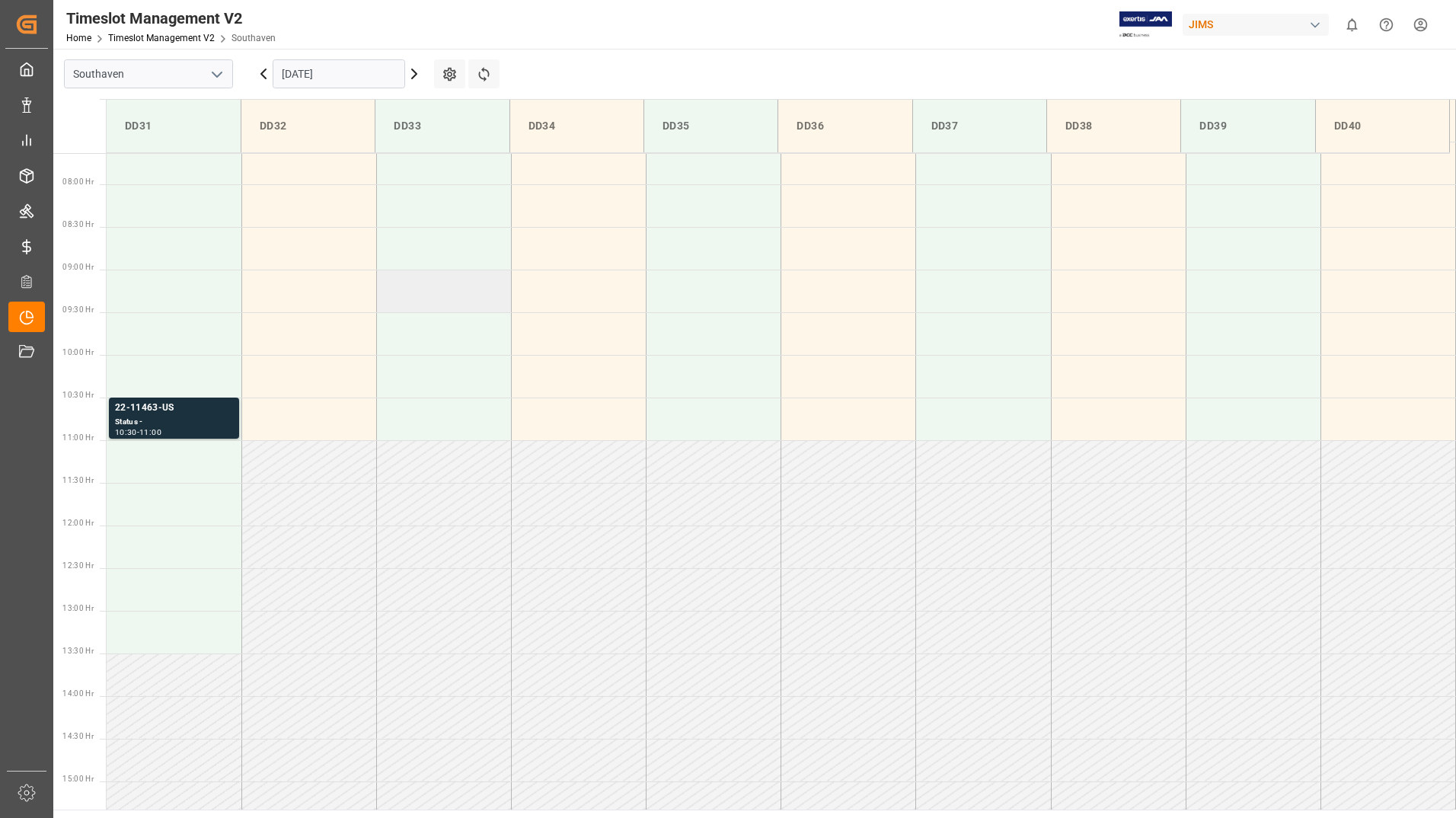
scroll to position [574, 0]
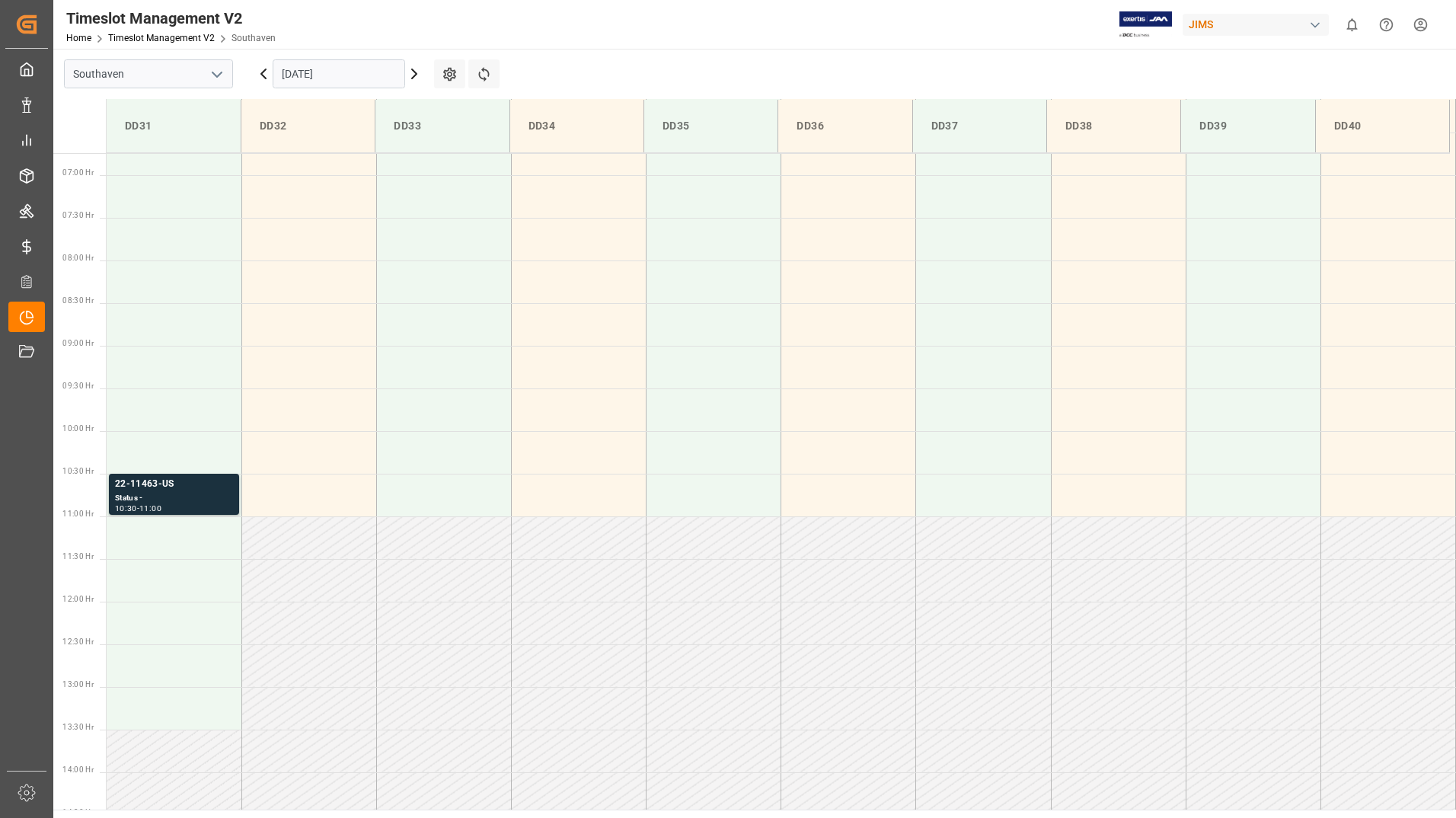
click at [339, 74] on input "[DATE]" at bounding box center [339, 74] width 132 height 29
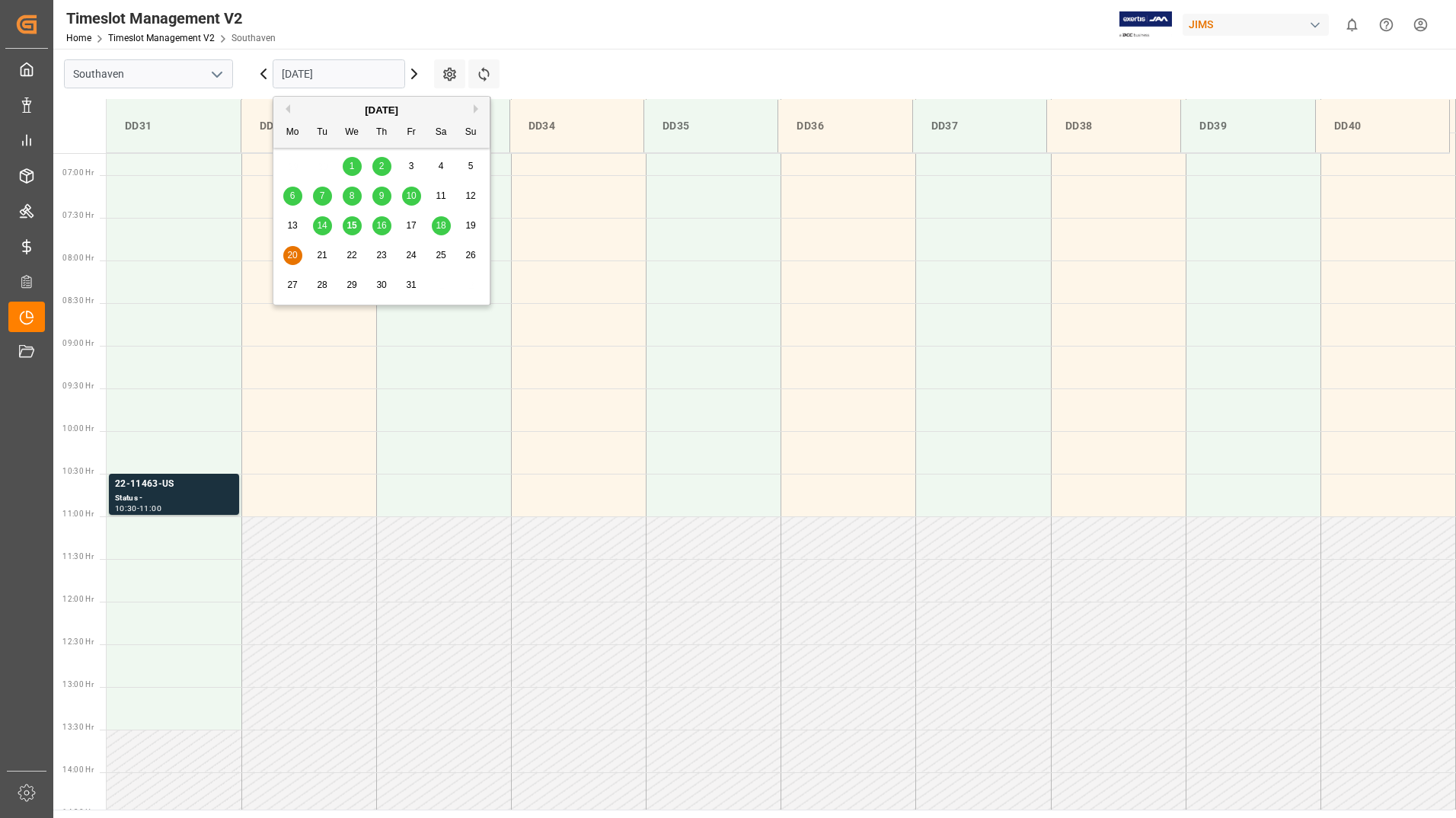
click at [383, 225] on span "16" at bounding box center [381, 225] width 9 height 10
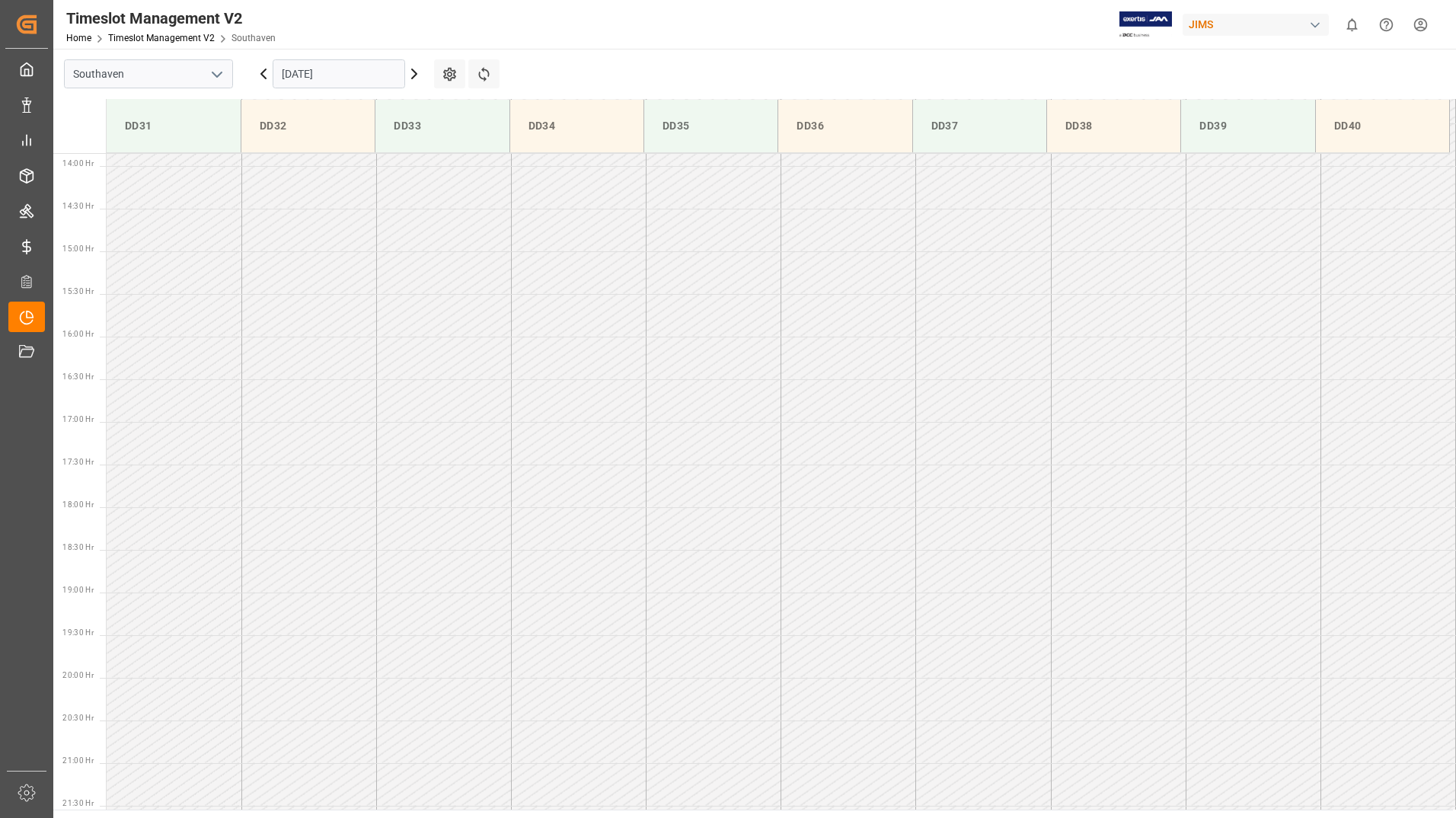
scroll to position [1184, 0]
